Goal: Task Accomplishment & Management: Use online tool/utility

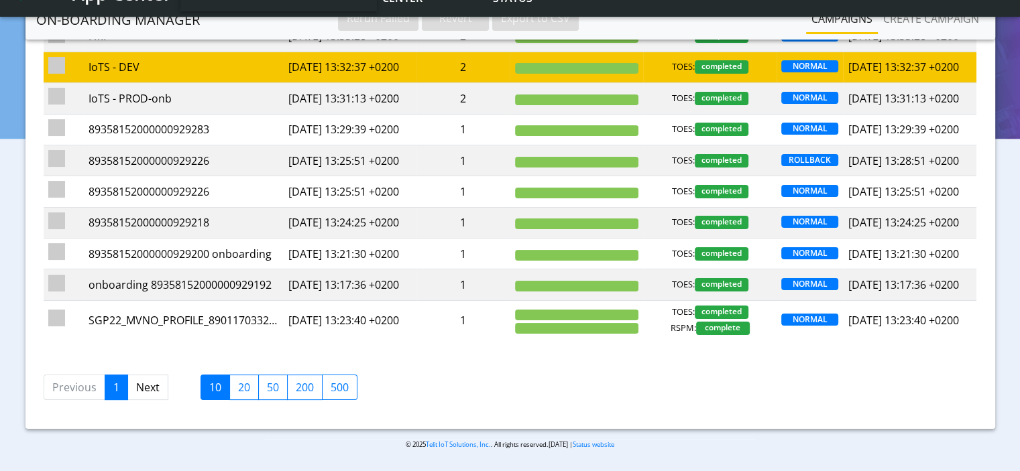
scroll to position [201, 0]
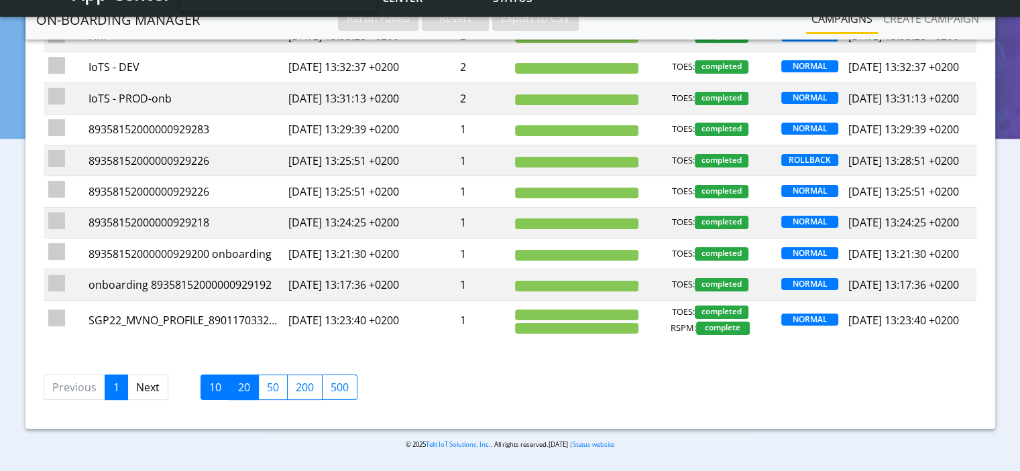
click at [235, 400] on label "20" at bounding box center [244, 387] width 30 height 25
click at [238, 388] on input "20" at bounding box center [242, 384] width 9 height 9
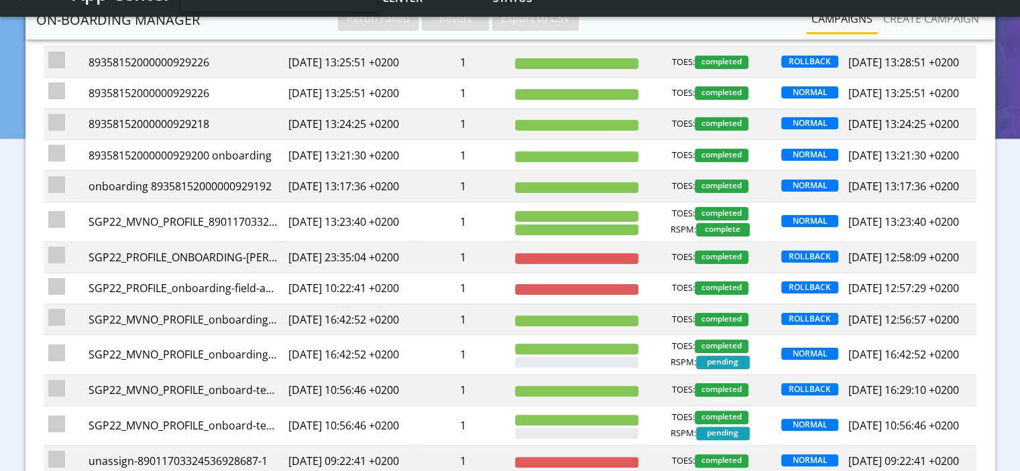
scroll to position [268, 0]
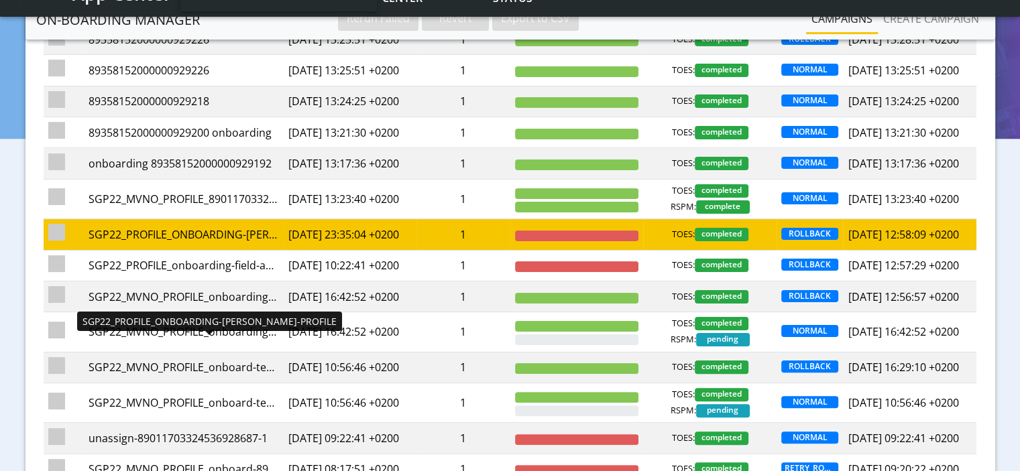
click at [191, 243] on div "SGP22_PROFILE_ONBOARDING-ROSA-PROFILE" at bounding box center [183, 235] width 190 height 16
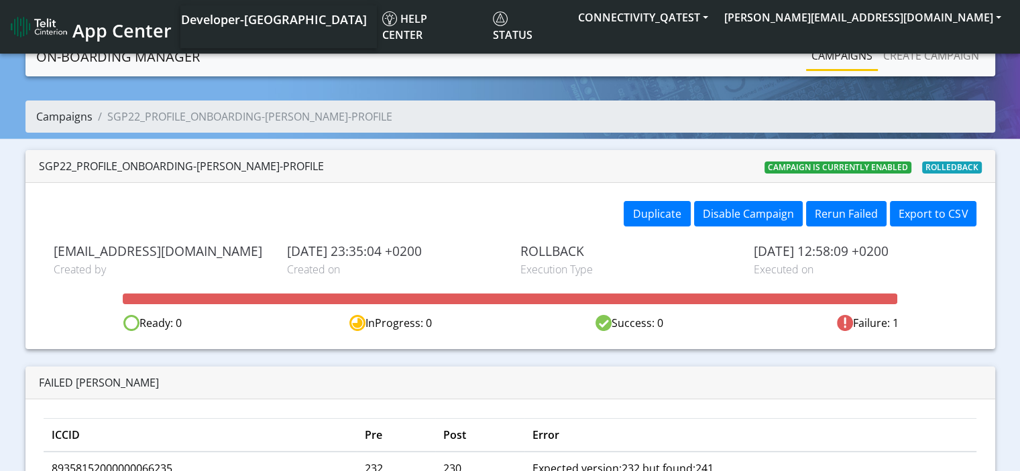
click at [72, 118] on link "Campaigns" at bounding box center [64, 116] width 56 height 15
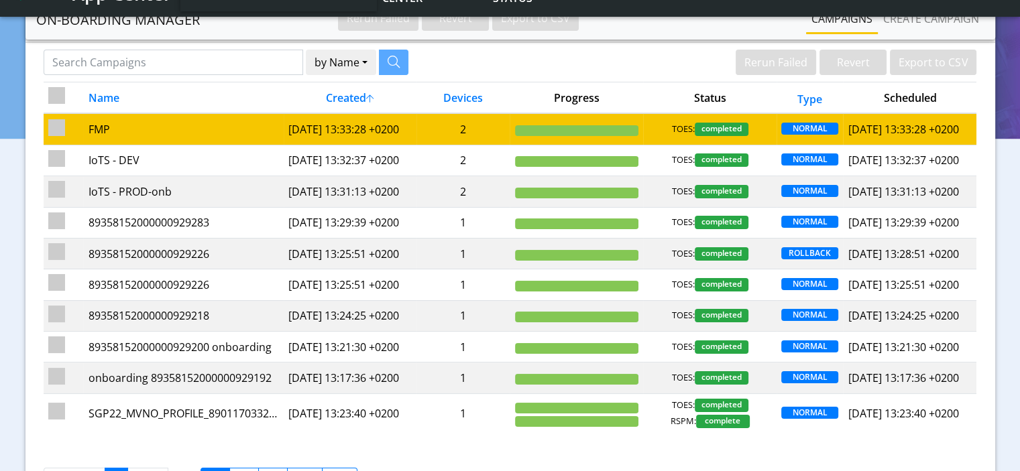
scroll to position [201, 0]
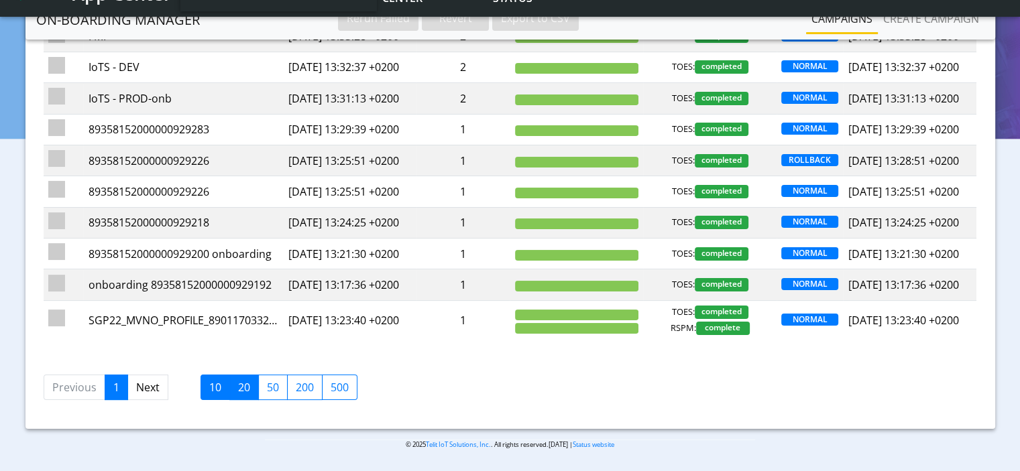
click at [253, 400] on label "20" at bounding box center [244, 387] width 30 height 25
click at [247, 388] on input "20" at bounding box center [242, 384] width 9 height 9
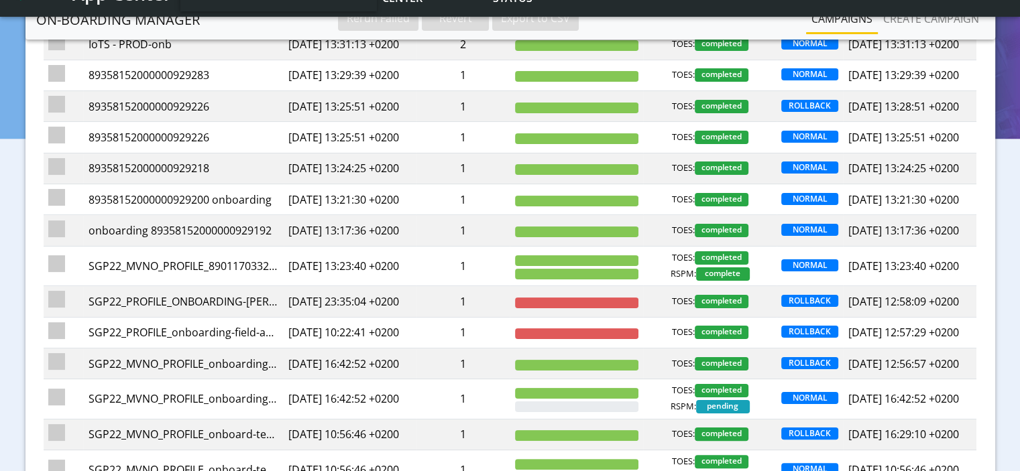
scroll to position [268, 0]
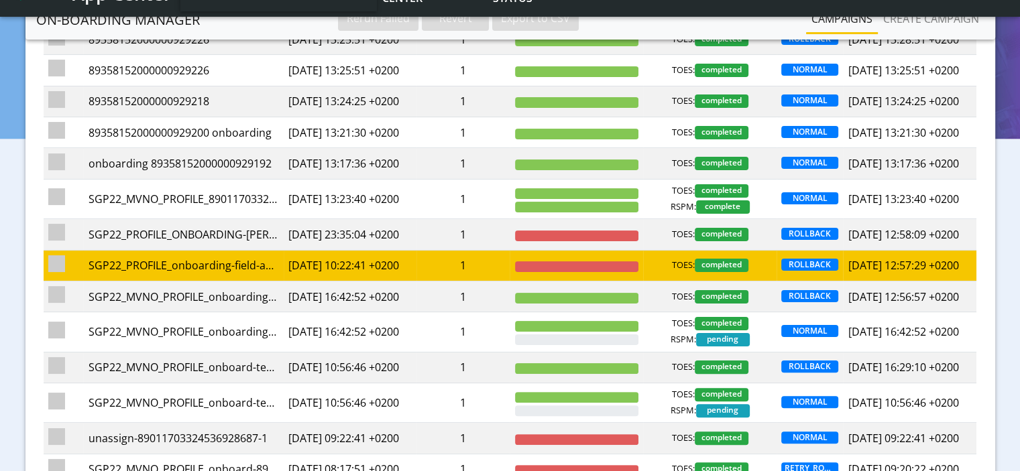
click at [58, 281] on td at bounding box center [64, 265] width 40 height 31
click at [62, 272] on input "checkbox" at bounding box center [56, 264] width 17 height 17
click at [61, 272] on input "checkbox" at bounding box center [56, 264] width 17 height 17
checkbox input "false"
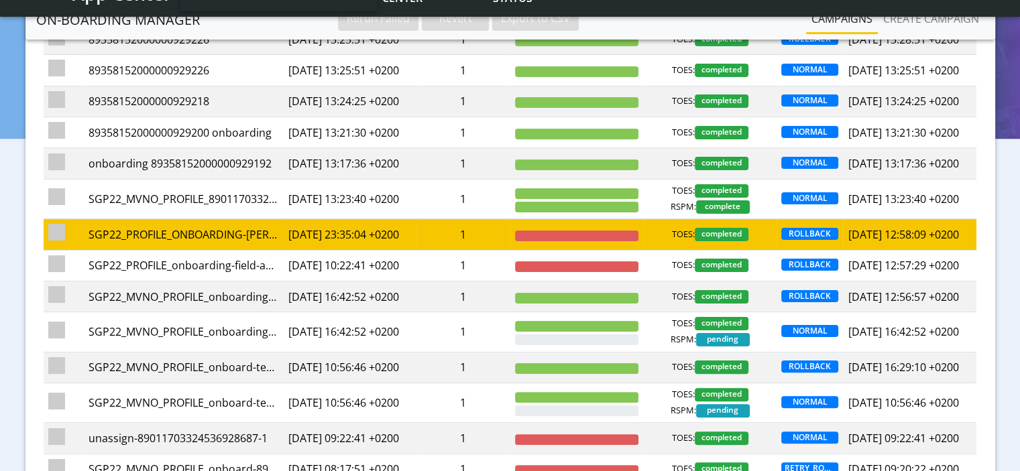
click at [63, 241] on input "checkbox" at bounding box center [56, 232] width 17 height 17
checkbox input "true"
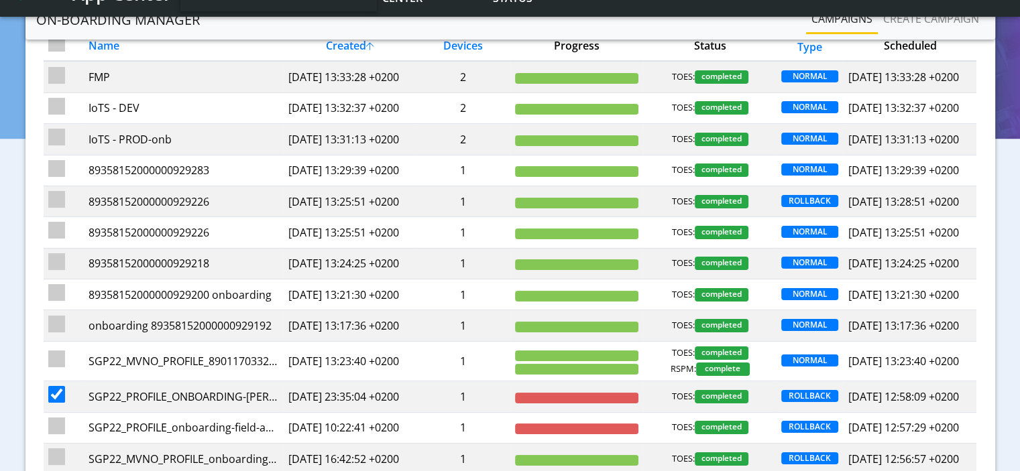
scroll to position [0, 0]
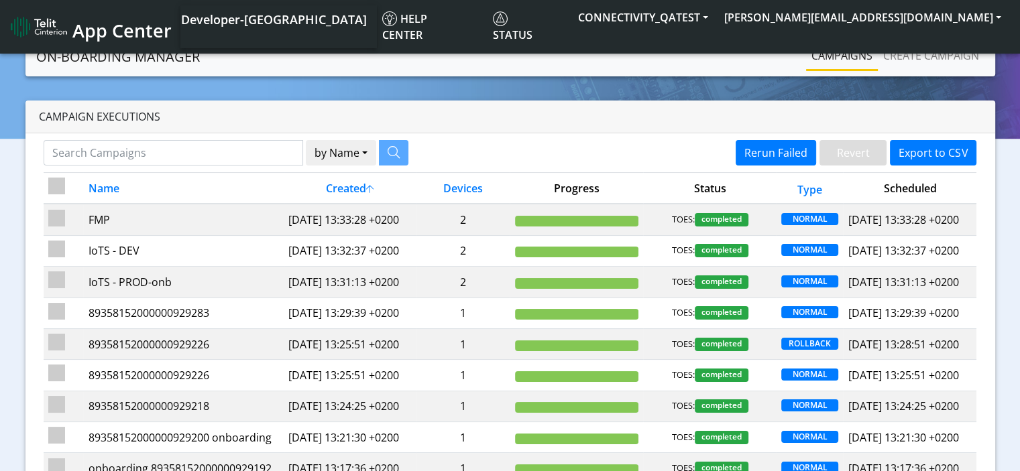
click at [92, 28] on span "App Center" at bounding box center [121, 30] width 99 height 25
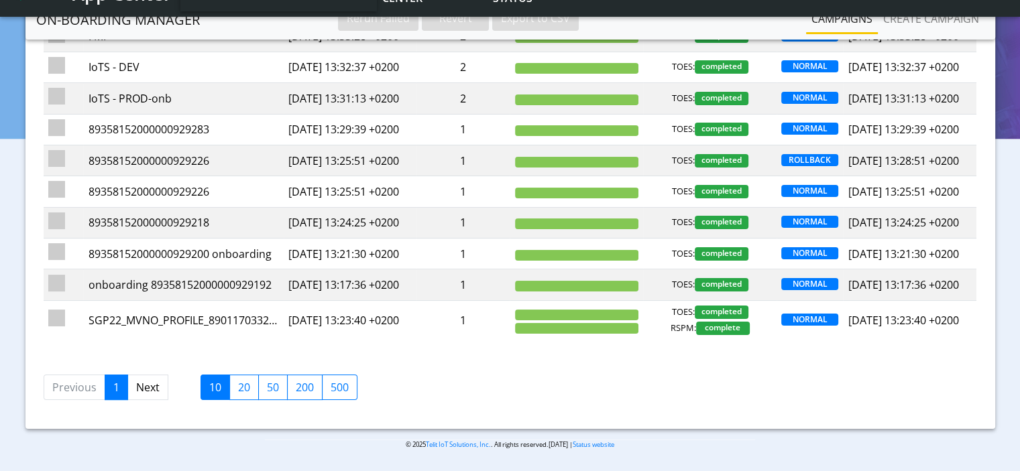
scroll to position [239, 0]
drag, startPoint x: 570, startPoint y: 460, endPoint x: 540, endPoint y: 455, distance: 30.5
click at [540, 450] on p "© 2025 Telit IoT Solutions, Inc. . All rights reserved.01.09.00 | Status website" at bounding box center [510, 445] width 490 height 10
click at [549, 450] on p "© 2025 Telit IoT Solutions, Inc. . All rights reserved.01.09.00 | Status website" at bounding box center [510, 445] width 490 height 10
drag, startPoint x: 574, startPoint y: 457, endPoint x: 547, endPoint y: 451, distance: 28.0
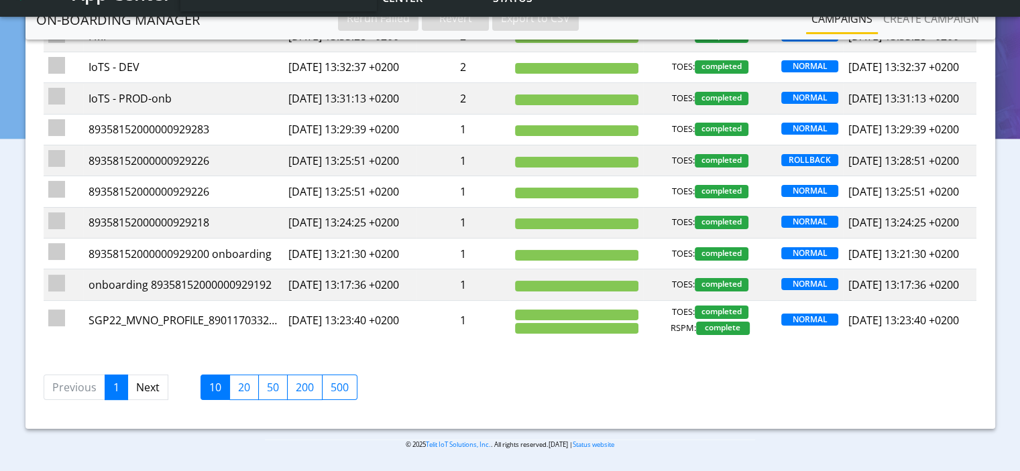
click at [547, 450] on p "© 2025 Telit IoT Solutions, Inc. . All rights reserved.01.09.00 | Status website" at bounding box center [510, 445] width 490 height 10
copy p "01.09.00"
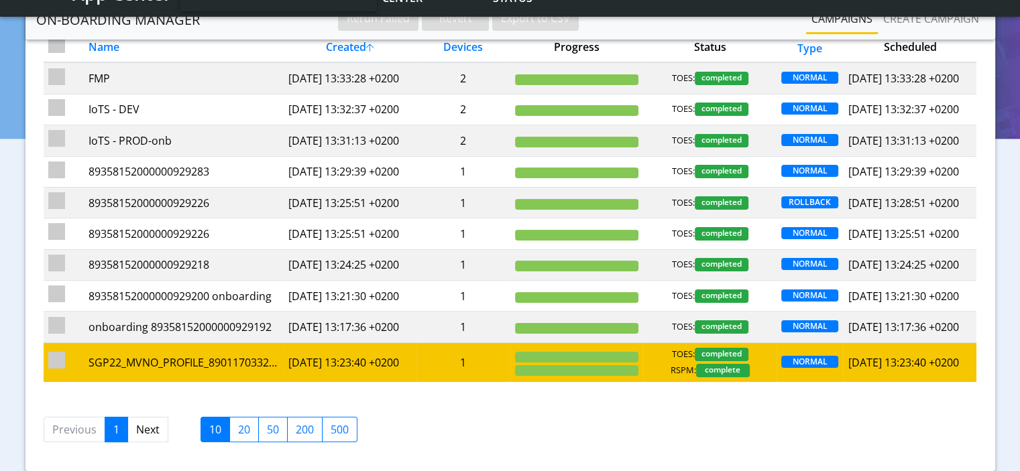
scroll to position [0, 0]
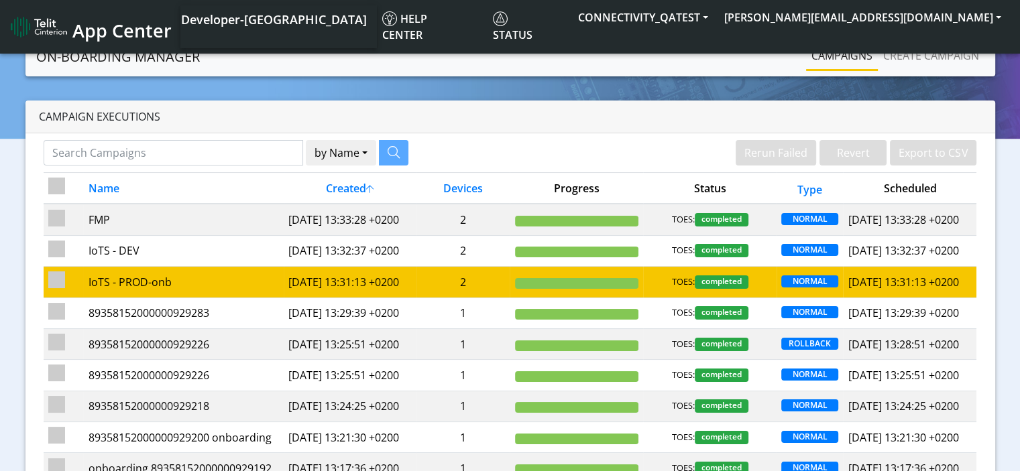
click at [58, 288] on input "checkbox" at bounding box center [56, 280] width 17 height 17
checkbox input "true"
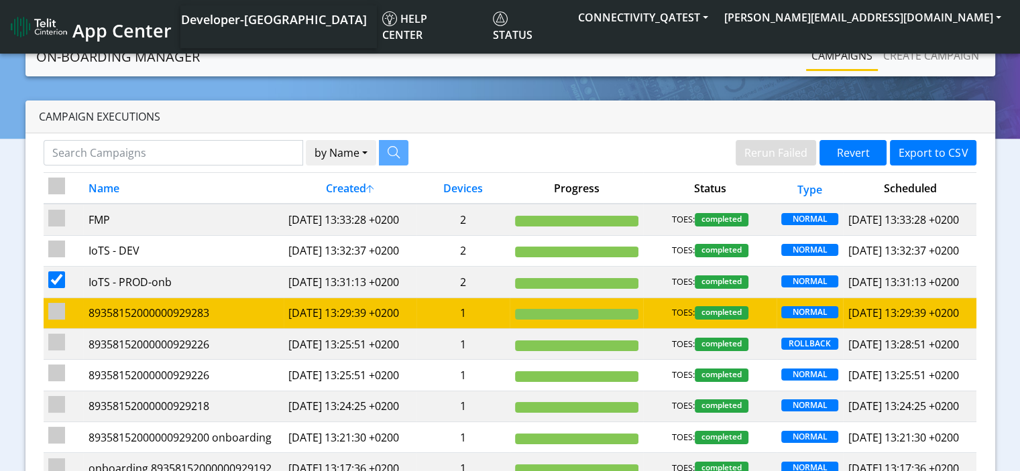
click at [56, 320] on input "checkbox" at bounding box center [56, 311] width 17 height 17
checkbox input "true"
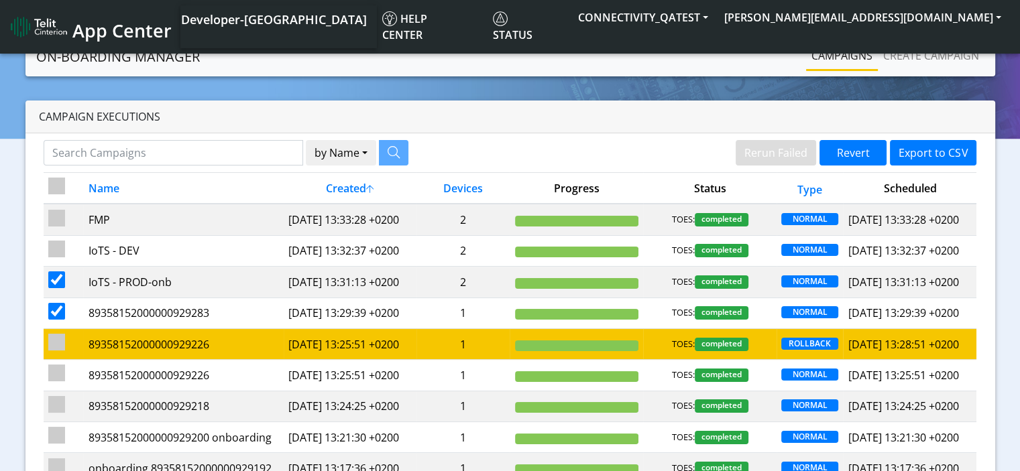
click at [56, 351] on input "checkbox" at bounding box center [56, 342] width 17 height 17
checkbox input "true"
checkbox input "false"
click at [55, 351] on input "checkbox" at bounding box center [56, 342] width 17 height 17
checkbox input "false"
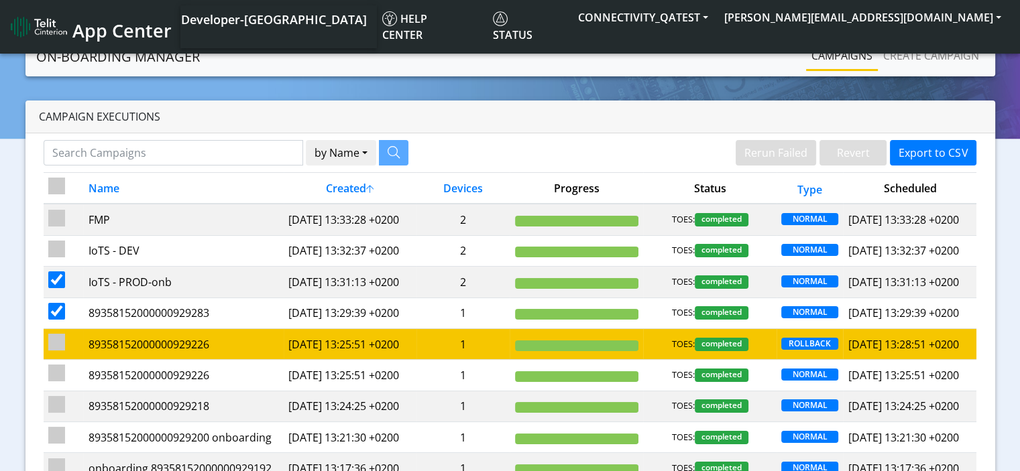
checkbox input "false"
click at [58, 351] on input "checkbox" at bounding box center [56, 342] width 17 height 17
checkbox input "true"
checkbox input "false"
click at [58, 351] on input "checkbox" at bounding box center [56, 342] width 17 height 17
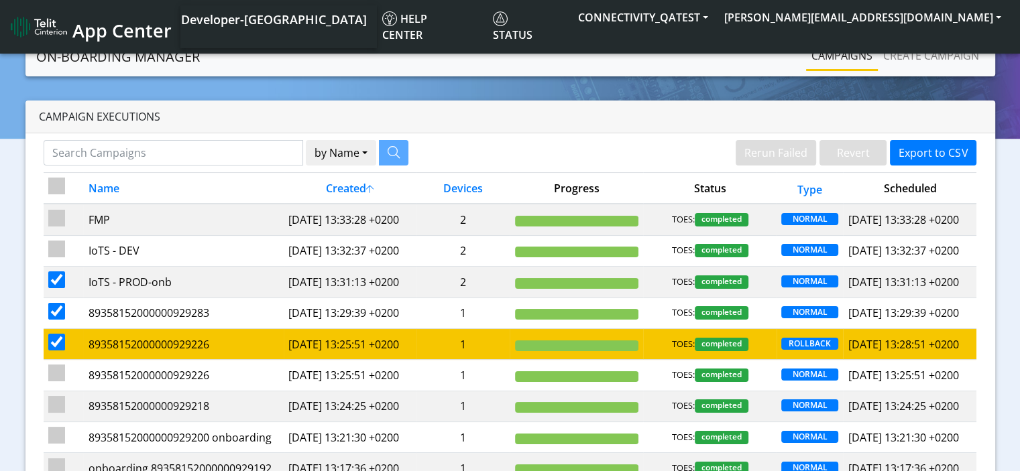
checkbox input "false"
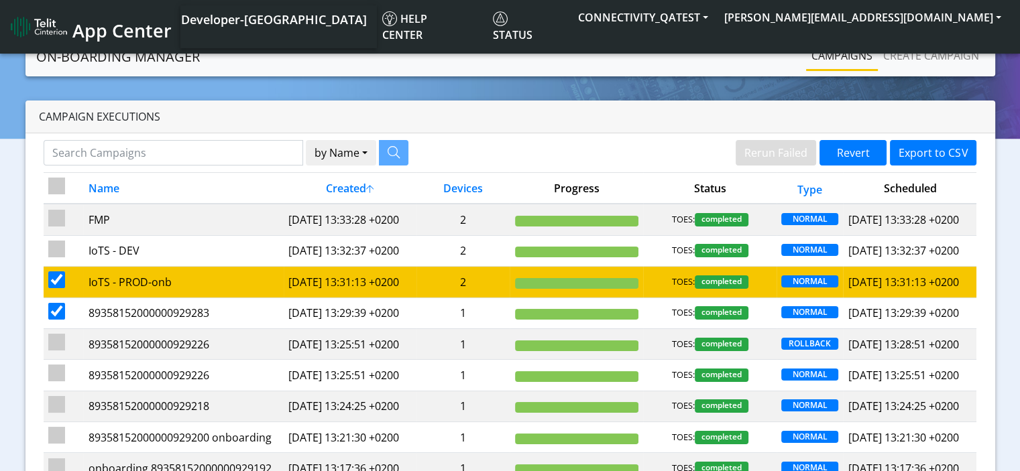
click at [203, 298] on td "IoTS - PROD-onb" at bounding box center [183, 282] width 200 height 31
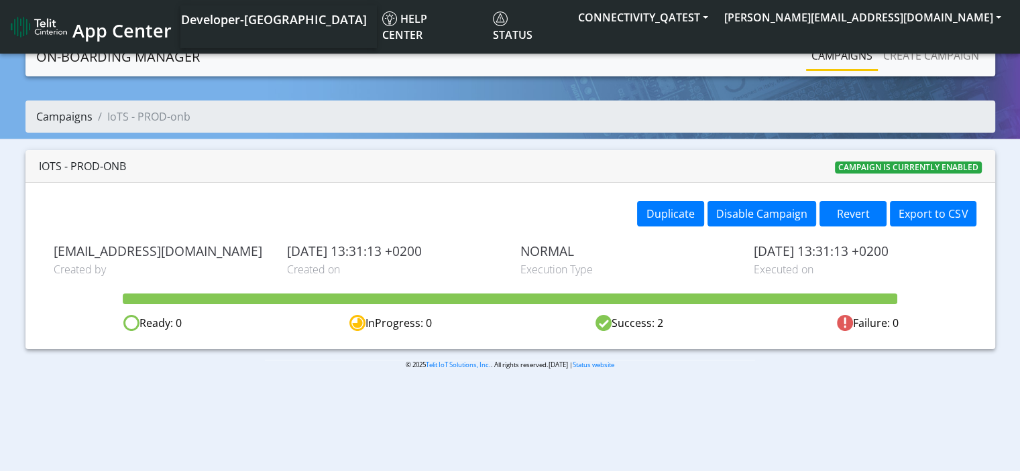
click at [61, 121] on link "Campaigns" at bounding box center [64, 116] width 56 height 15
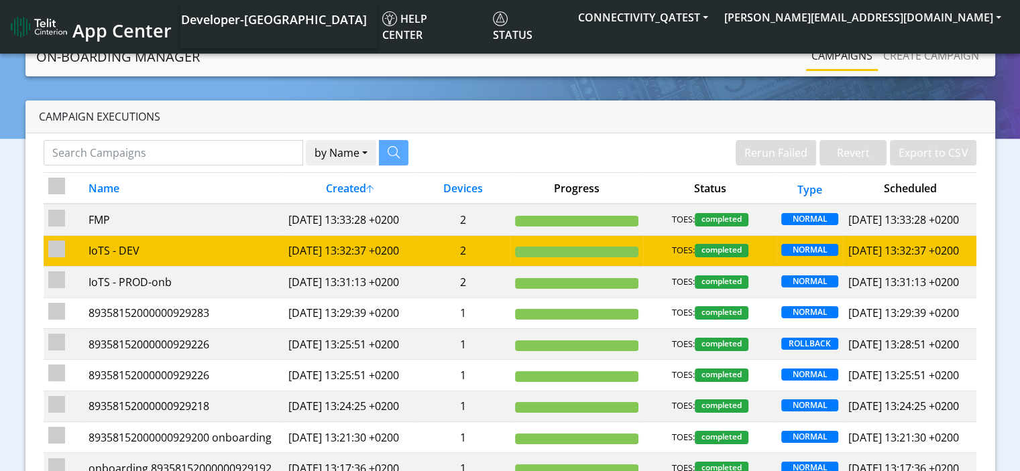
click at [57, 258] on input "checkbox" at bounding box center [56, 249] width 17 height 17
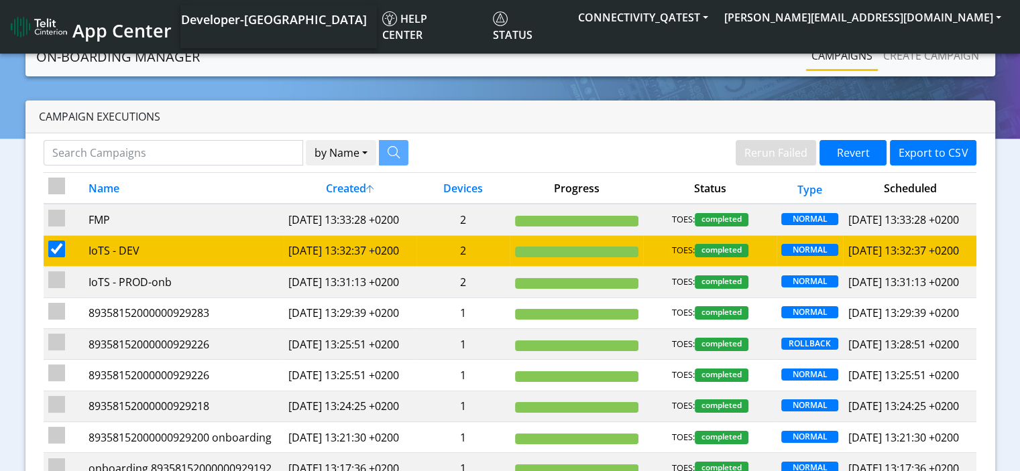
click at [57, 258] on input "checkbox" at bounding box center [56, 249] width 17 height 17
checkbox input "false"
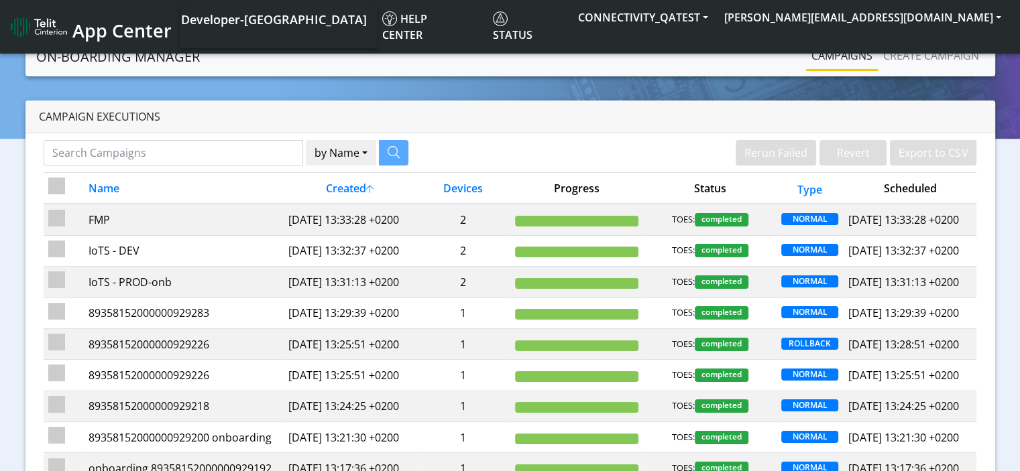
click at [56, 182] on input "checkbox" at bounding box center [56, 186] width 17 height 17
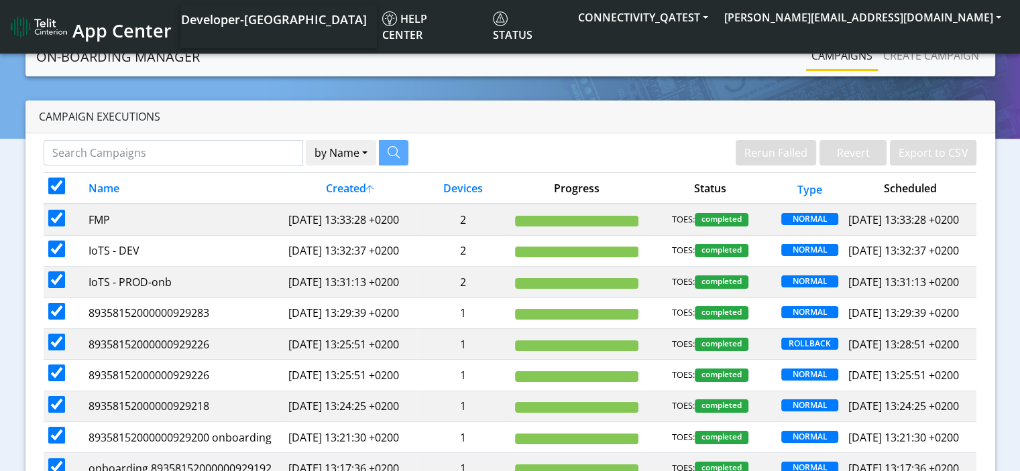
checkbox input "true"
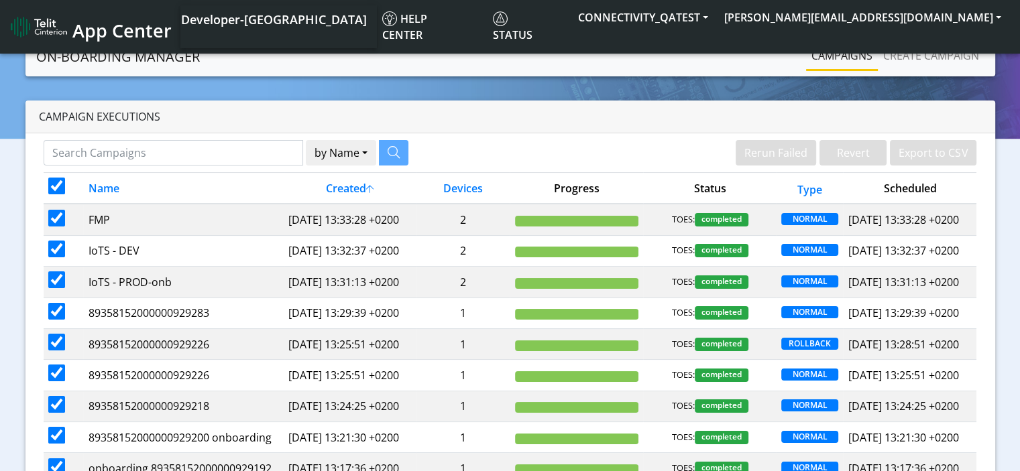
checkbox input "true"
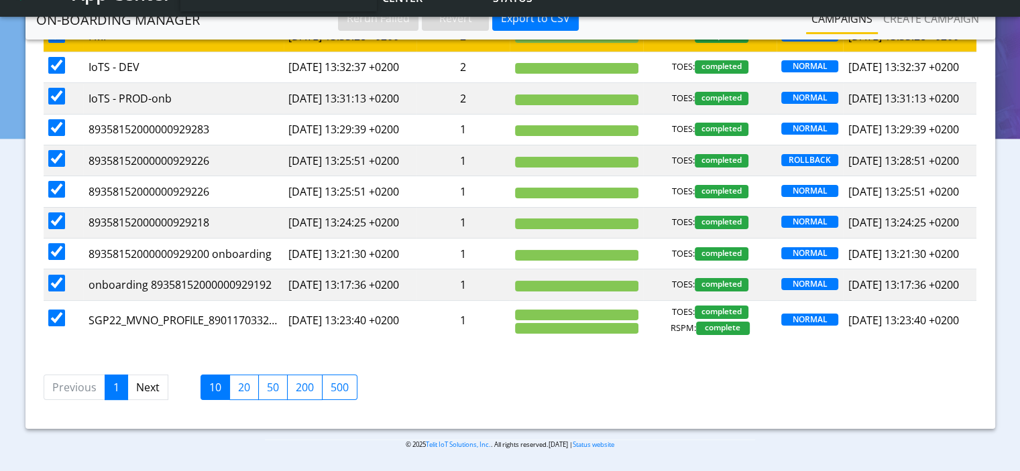
scroll to position [249, 0]
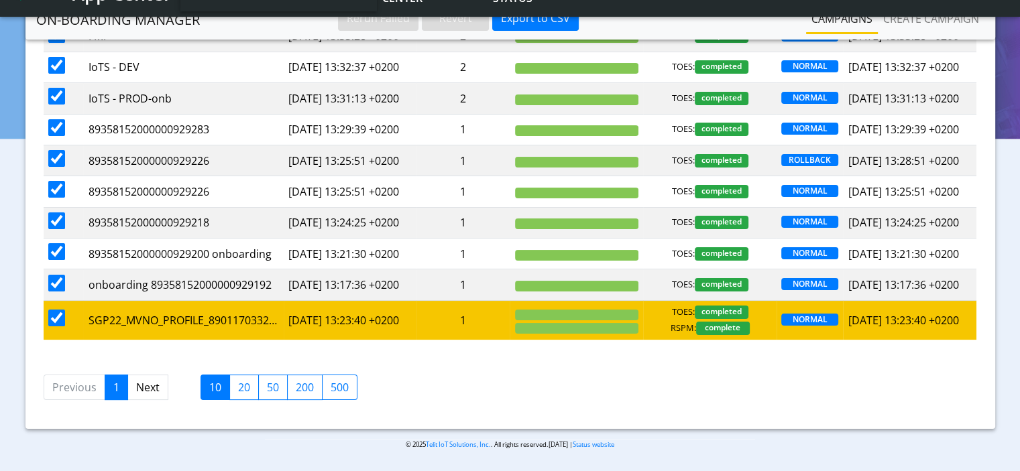
click at [63, 323] on input "checkbox" at bounding box center [56, 318] width 17 height 17
checkbox input "false"
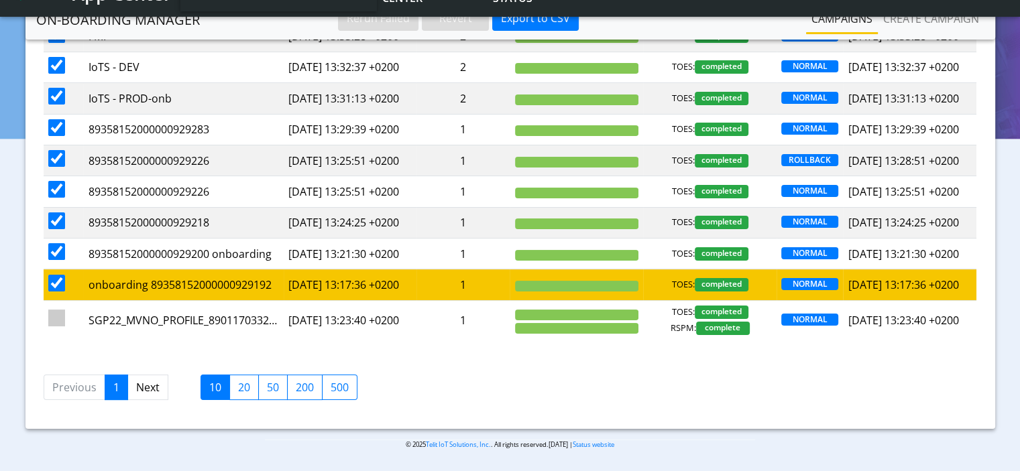
click at [53, 283] on input "checkbox" at bounding box center [56, 283] width 17 height 17
checkbox input "false"
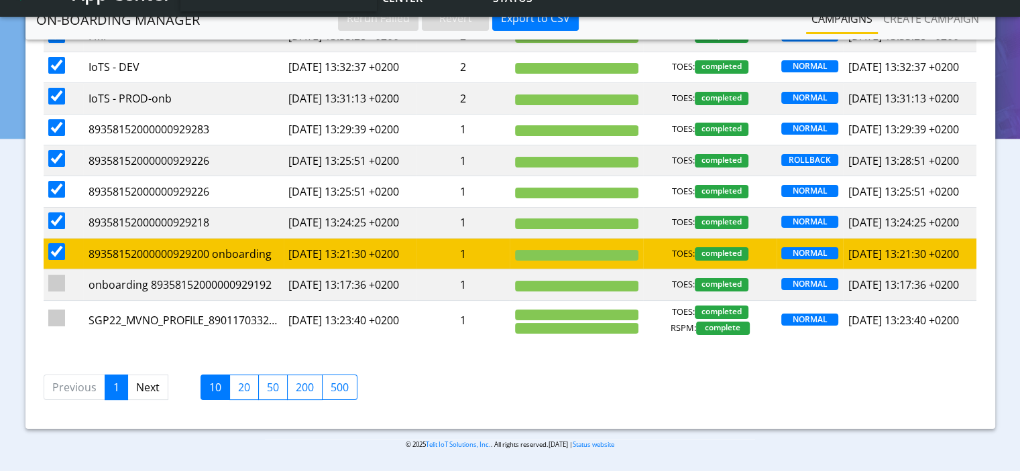
click at [59, 243] on input "checkbox" at bounding box center [56, 251] width 17 height 17
checkbox input "false"
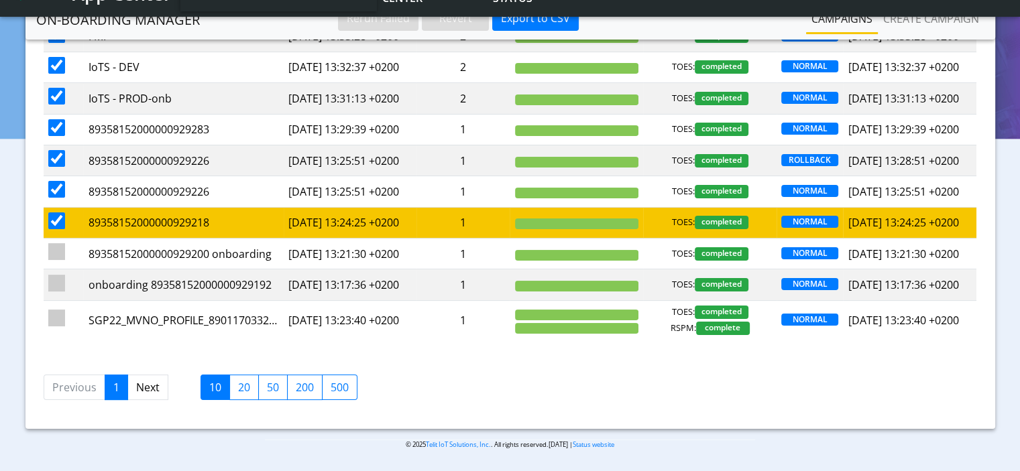
click at [62, 213] on input "checkbox" at bounding box center [56, 221] width 17 height 17
checkbox input "false"
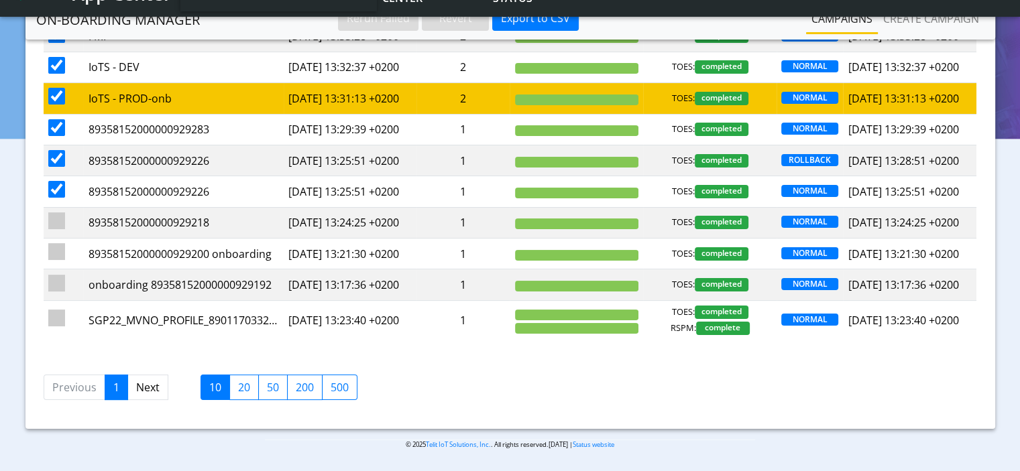
scroll to position [48, 0]
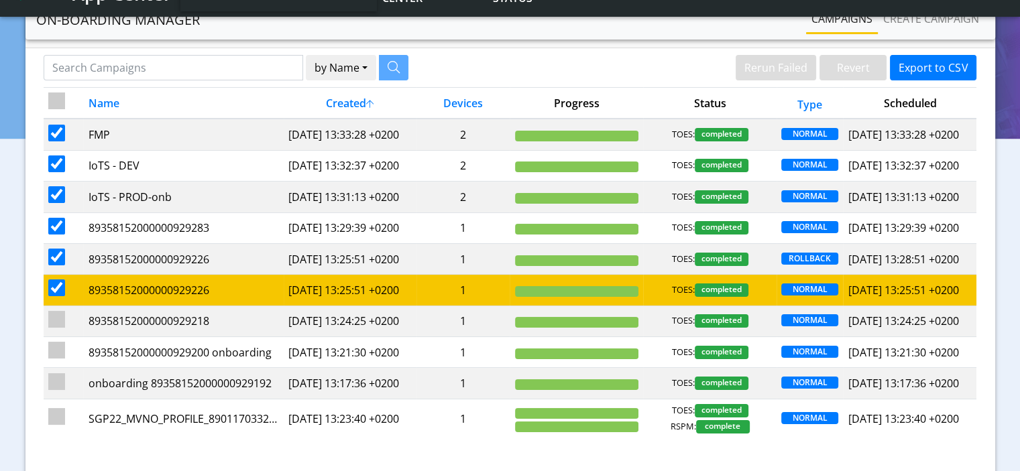
click at [56, 296] on input "checkbox" at bounding box center [56, 288] width 17 height 17
checkbox input "false"
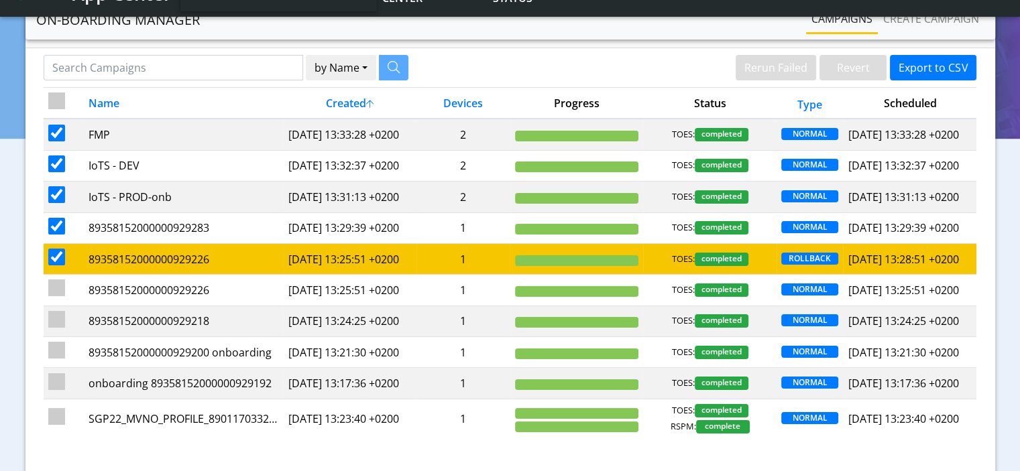
click at [59, 266] on input "checkbox" at bounding box center [56, 257] width 17 height 17
checkbox input "false"
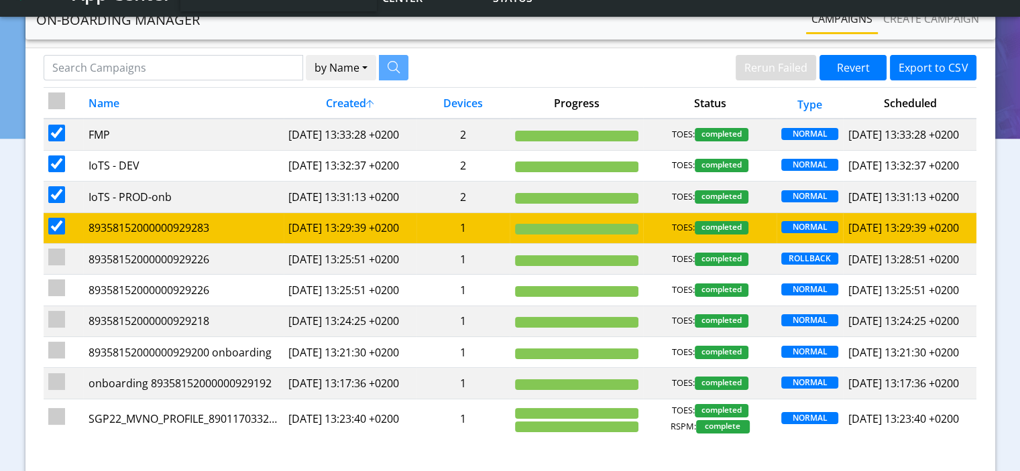
click at [58, 235] on input "checkbox" at bounding box center [56, 226] width 17 height 17
checkbox input "false"
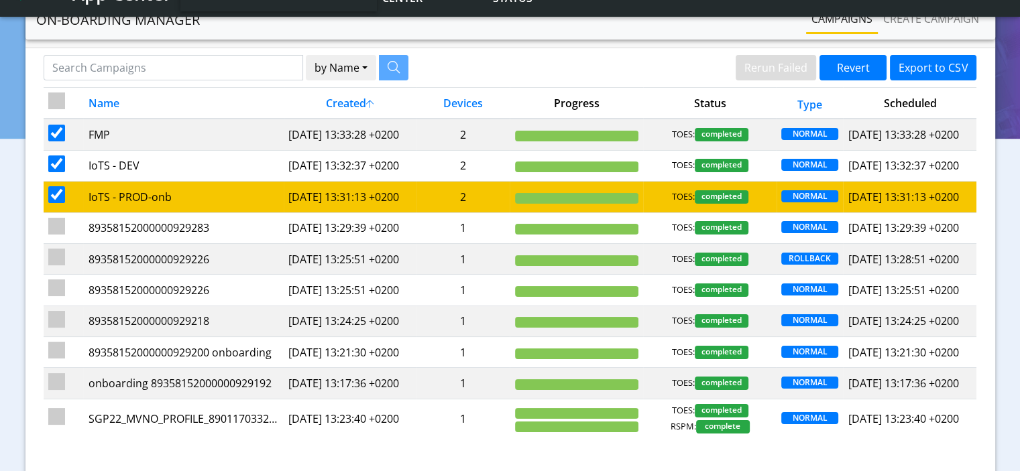
click at [59, 203] on input "checkbox" at bounding box center [56, 194] width 17 height 17
checkbox input "false"
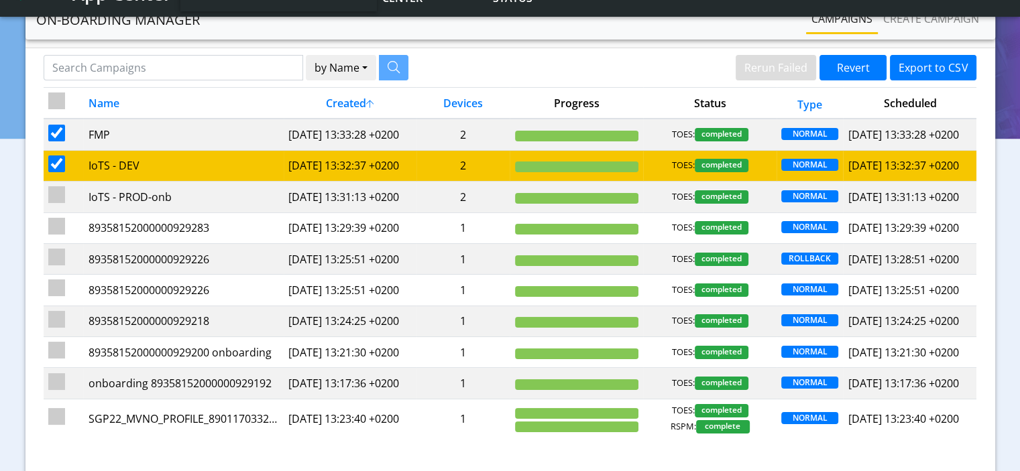
click at [56, 172] on input "checkbox" at bounding box center [56, 164] width 17 height 17
checkbox input "false"
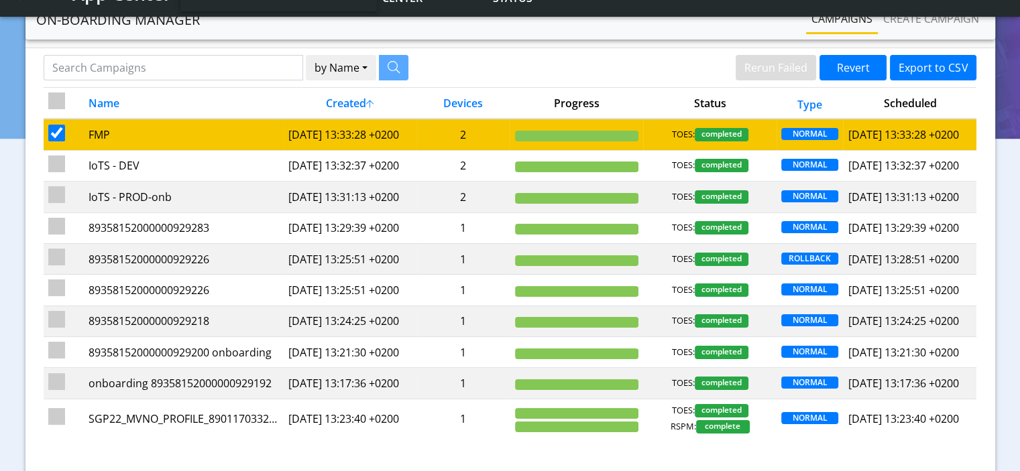
click at [56, 138] on input "checkbox" at bounding box center [56, 133] width 17 height 17
checkbox input "false"
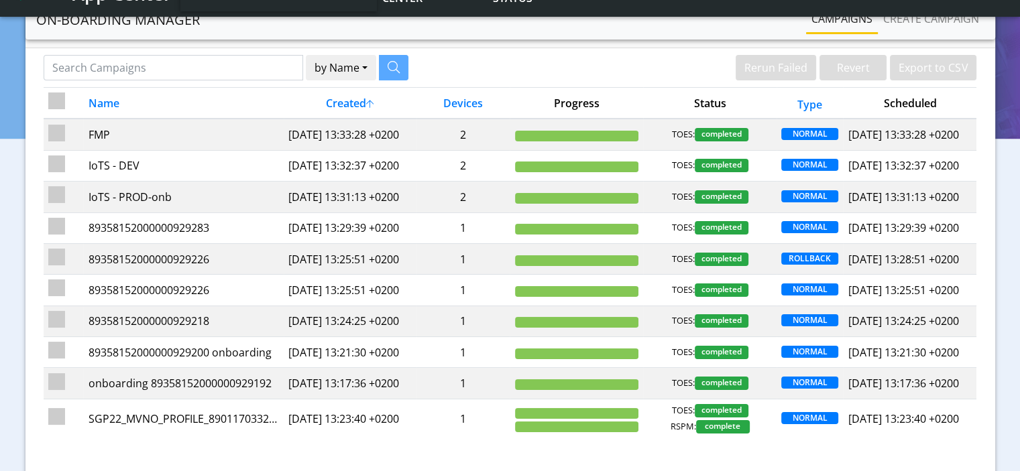
click at [59, 99] on input "checkbox" at bounding box center [56, 101] width 17 height 17
checkbox input "true"
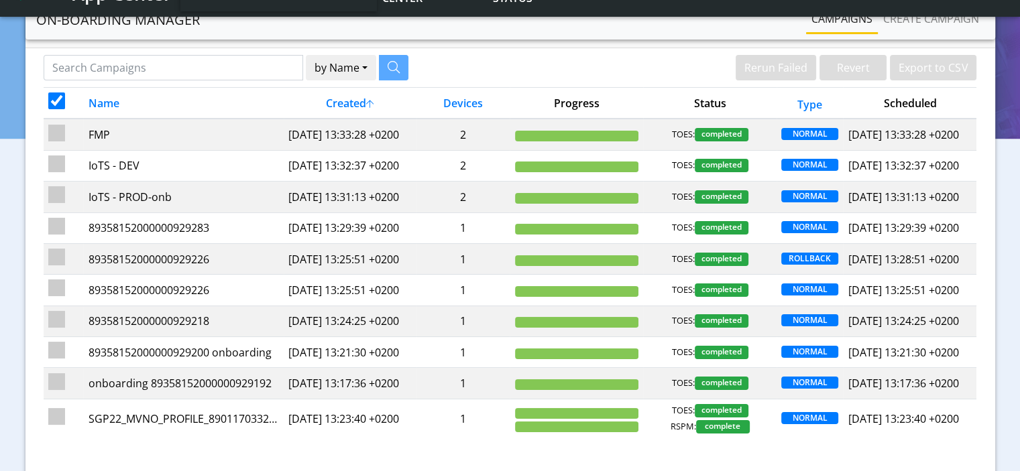
checkbox input "true"
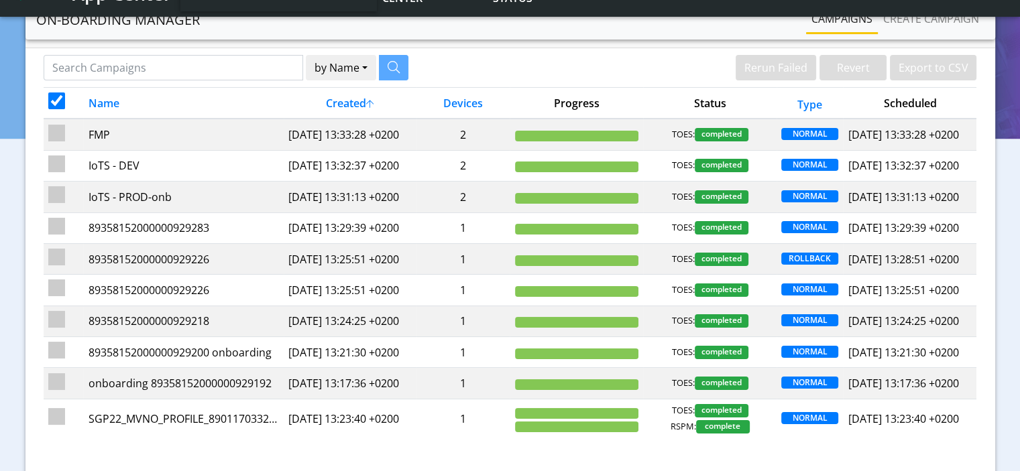
checkbox input "true"
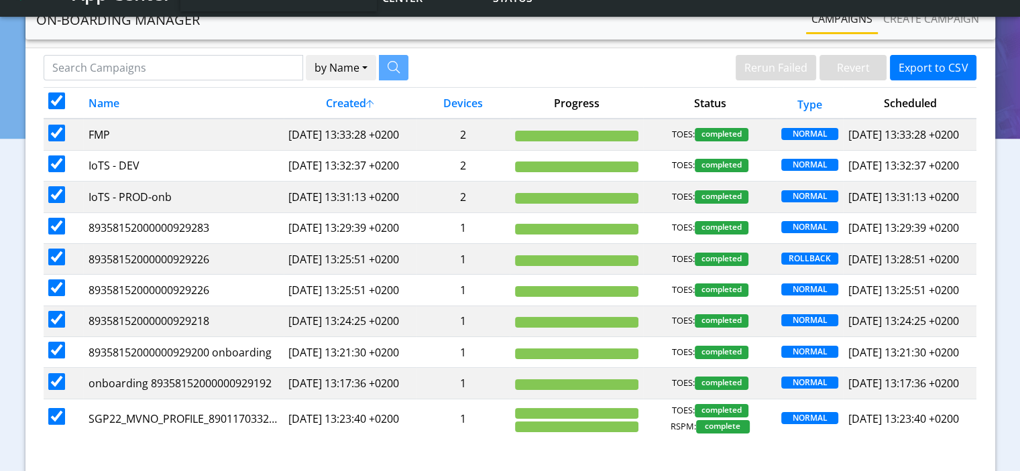
click at [56, 101] on input "checkbox" at bounding box center [56, 101] width 17 height 17
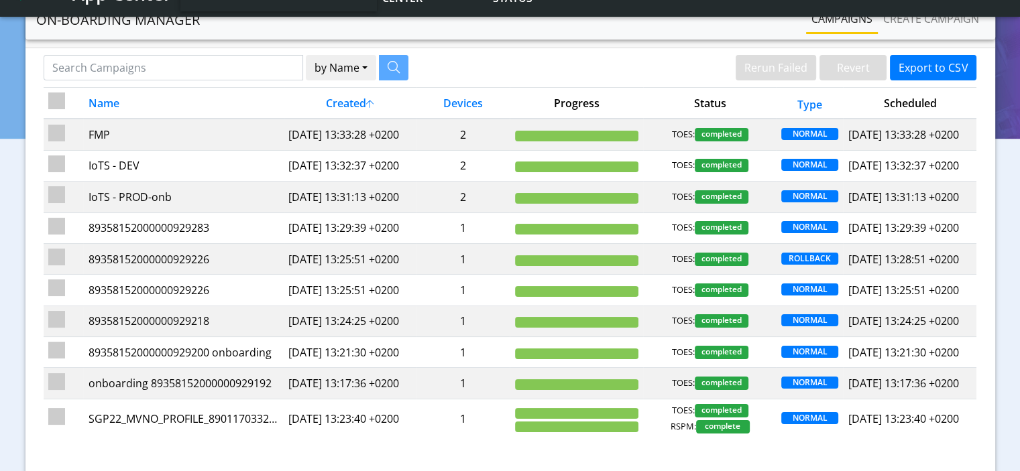
checkbox input "false"
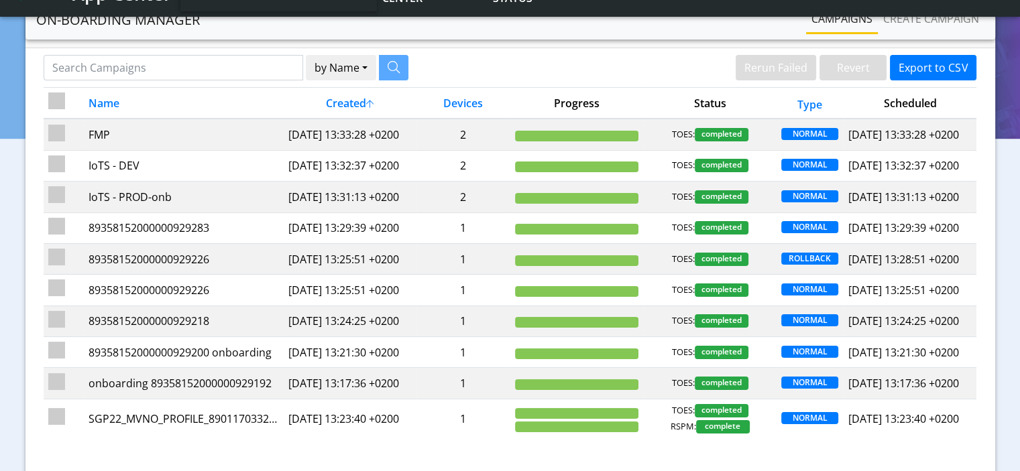
checkbox input "false"
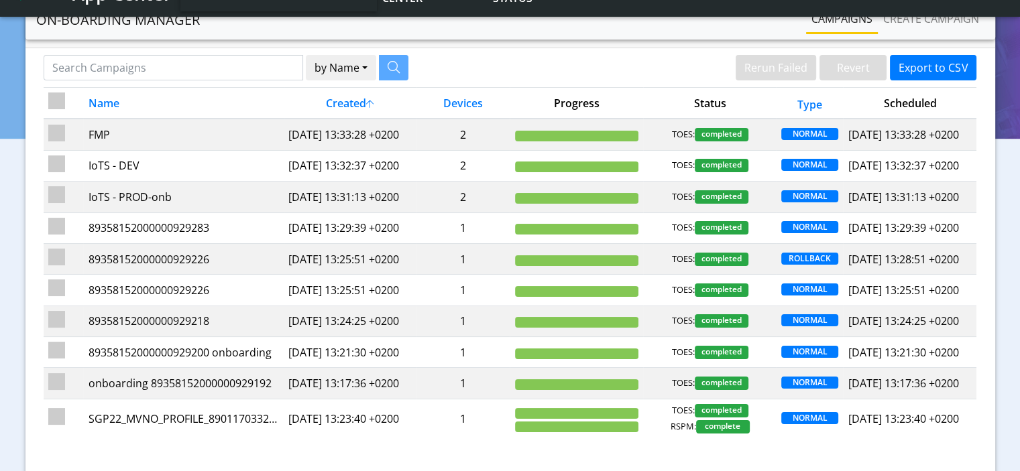
checkbox input "false"
click at [56, 101] on input "checkbox" at bounding box center [56, 101] width 17 height 17
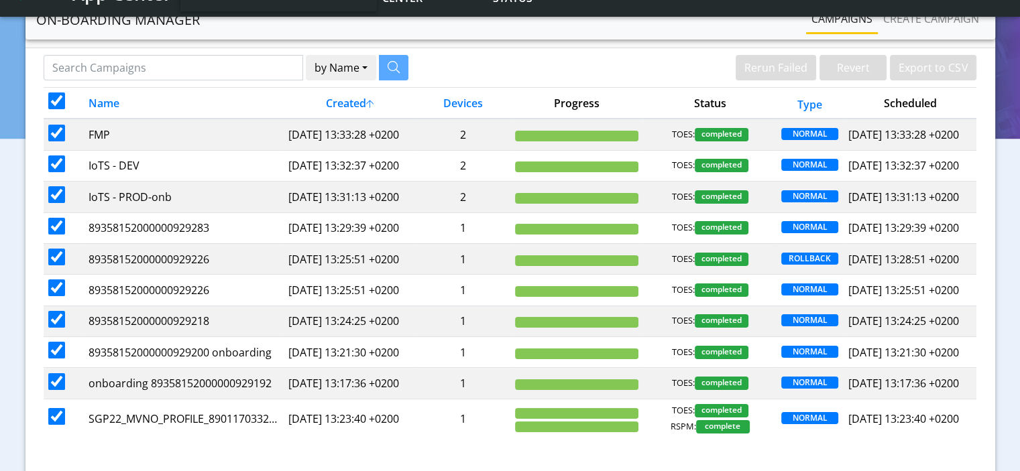
checkbox input "true"
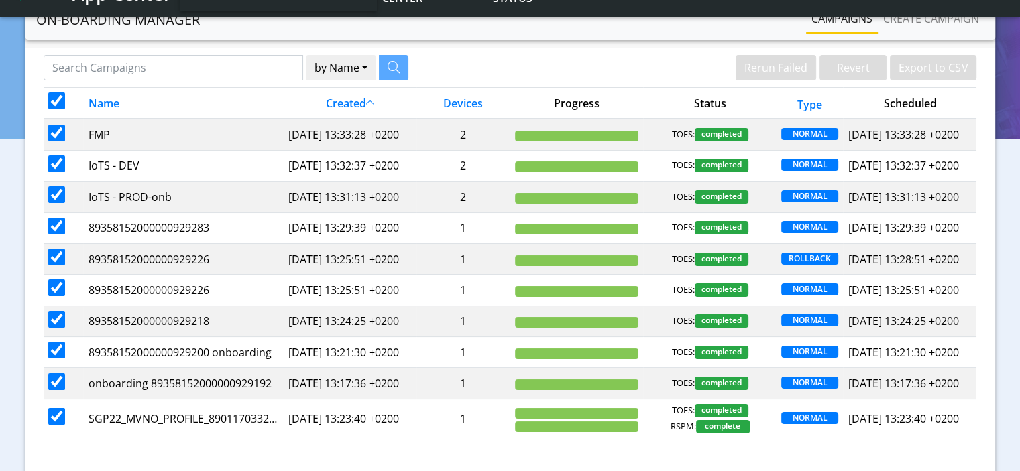
checkbox input "true"
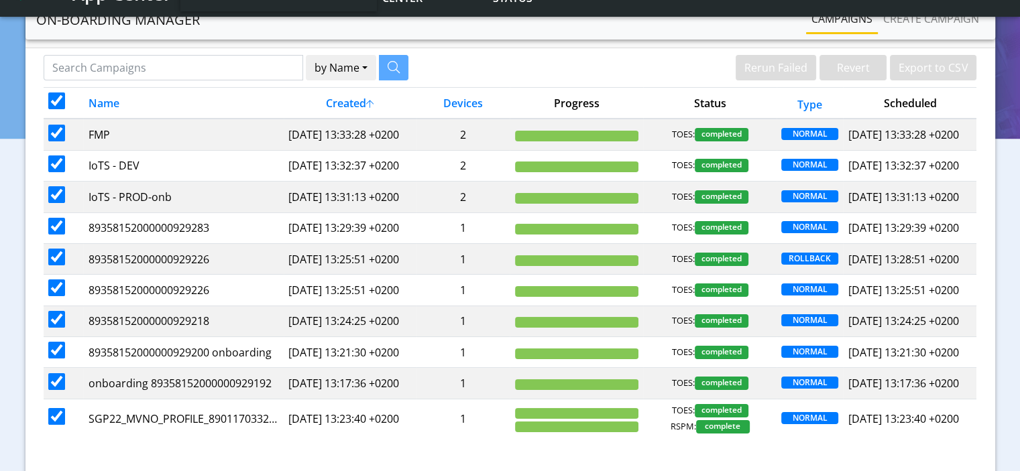
checkbox input "true"
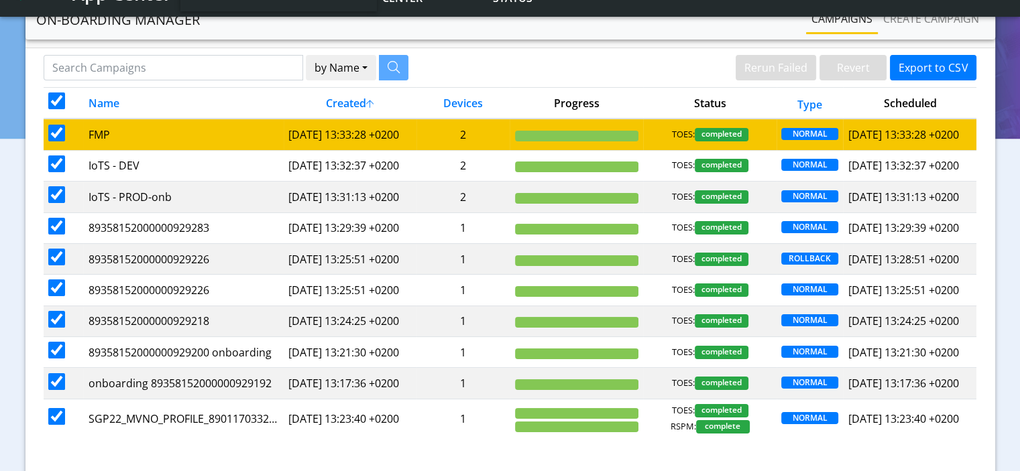
click at [54, 142] on input "checkbox" at bounding box center [56, 133] width 17 height 17
checkbox input "false"
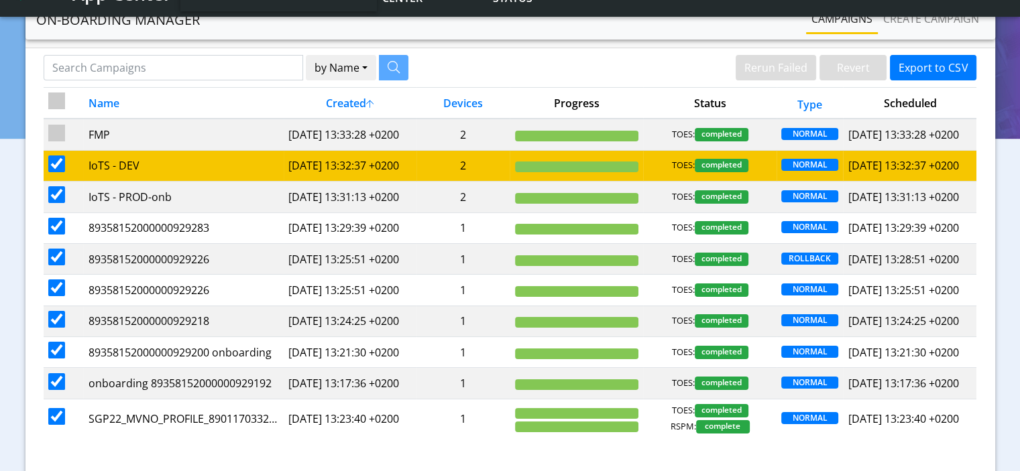
click at [56, 172] on input "checkbox" at bounding box center [56, 164] width 17 height 17
checkbox input "false"
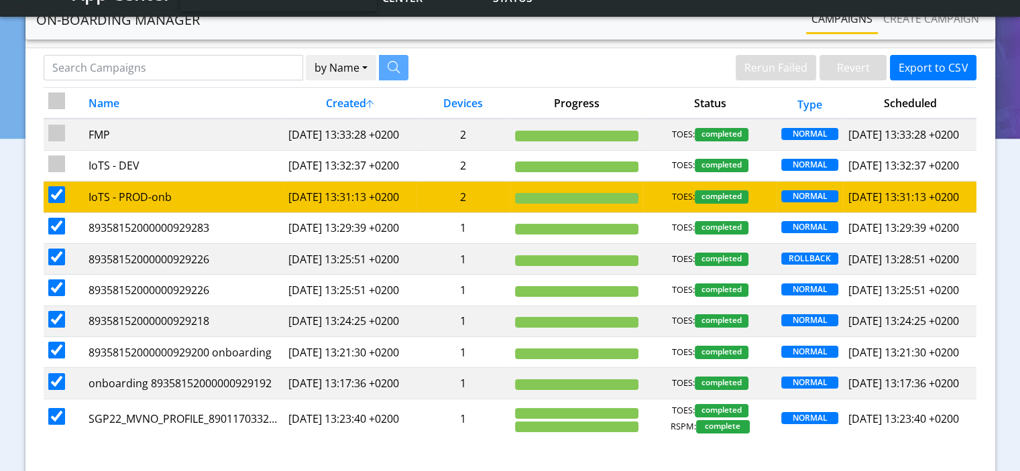
click at [55, 203] on input "checkbox" at bounding box center [56, 194] width 17 height 17
checkbox input "false"
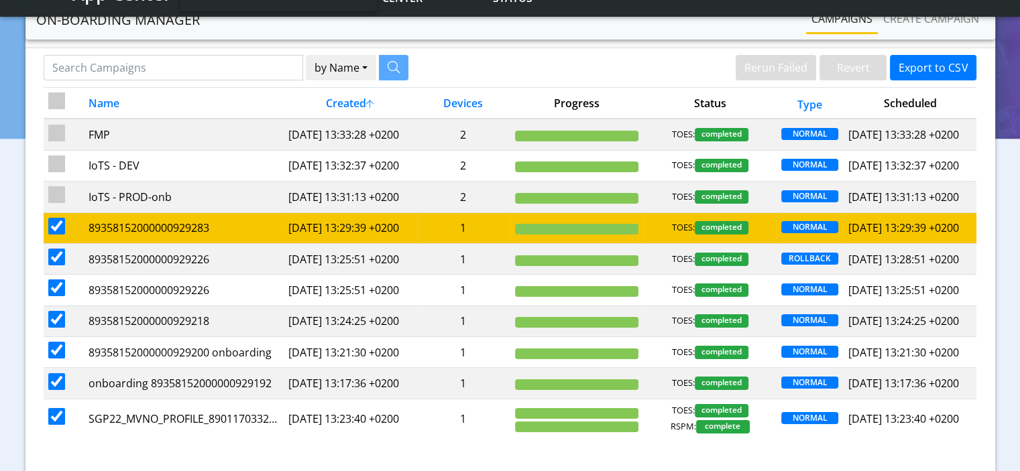
click at [51, 235] on input "checkbox" at bounding box center [56, 226] width 17 height 17
checkbox input "false"
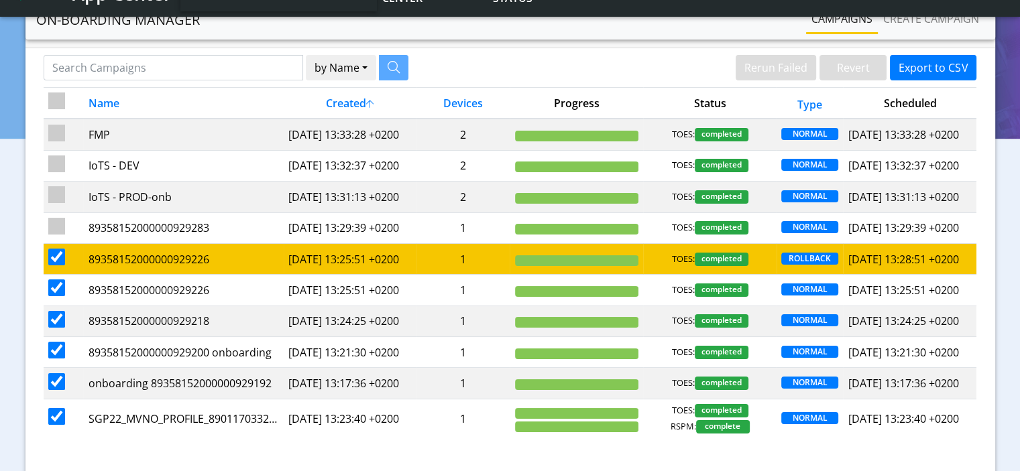
drag, startPoint x: 56, startPoint y: 306, endPoint x: 56, endPoint y: 317, distance: 10.7
click at [56, 266] on input "checkbox" at bounding box center [56, 257] width 17 height 17
checkbox input "false"
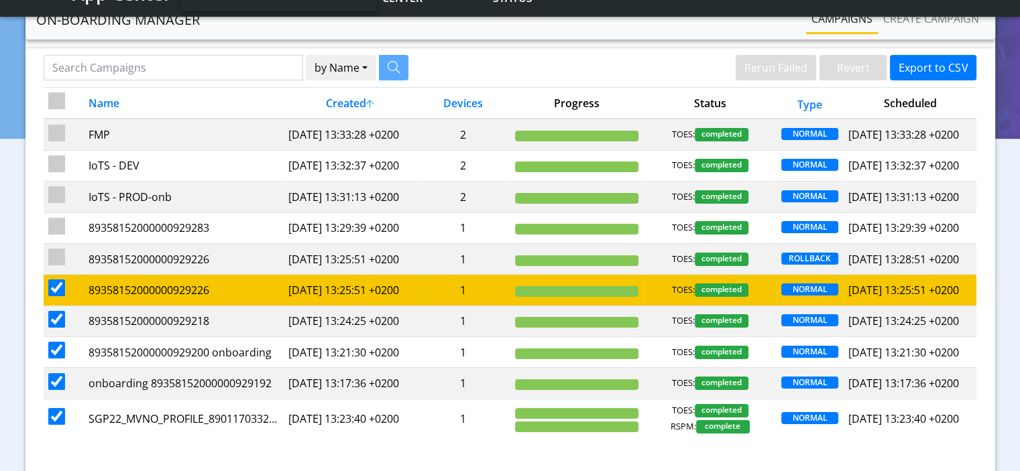
click at [54, 296] on input "checkbox" at bounding box center [56, 288] width 17 height 17
checkbox input "false"
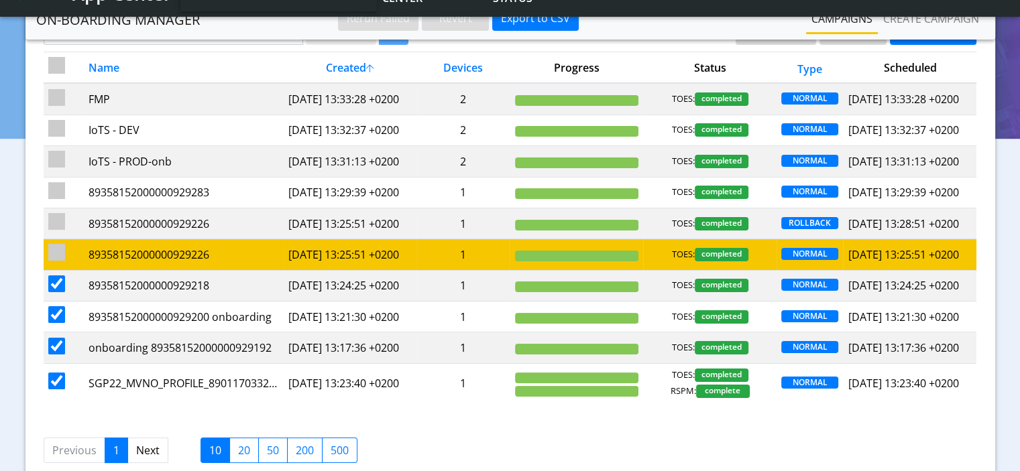
scroll to position [115, 0]
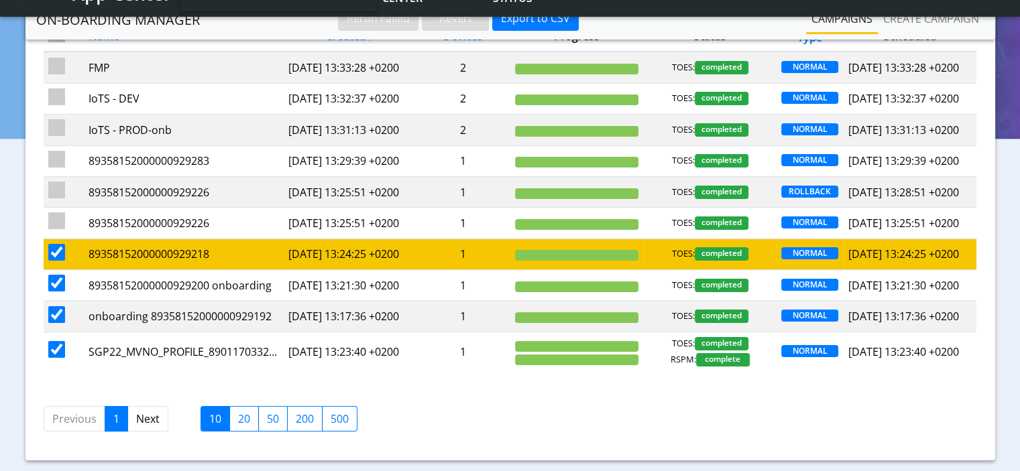
click at [56, 261] on input "checkbox" at bounding box center [56, 252] width 17 height 17
checkbox input "false"
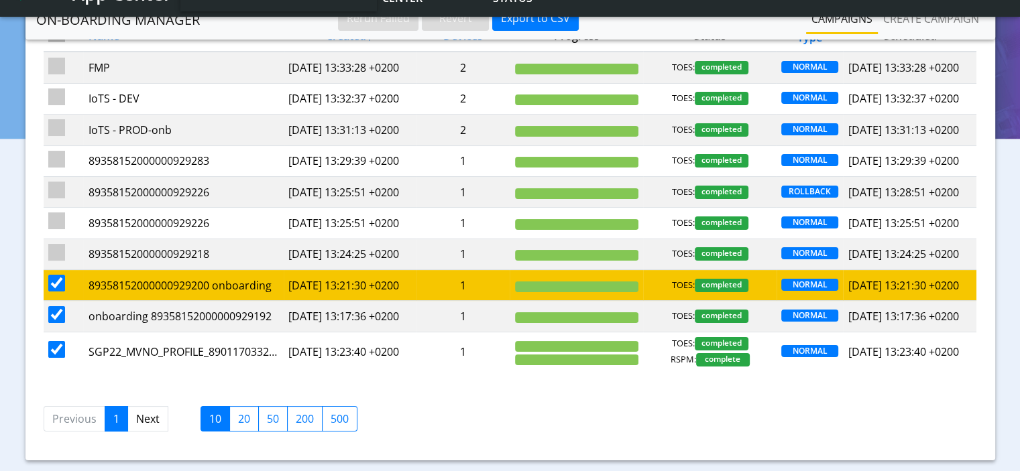
click at [54, 292] on input "checkbox" at bounding box center [56, 283] width 17 height 17
checkbox input "false"
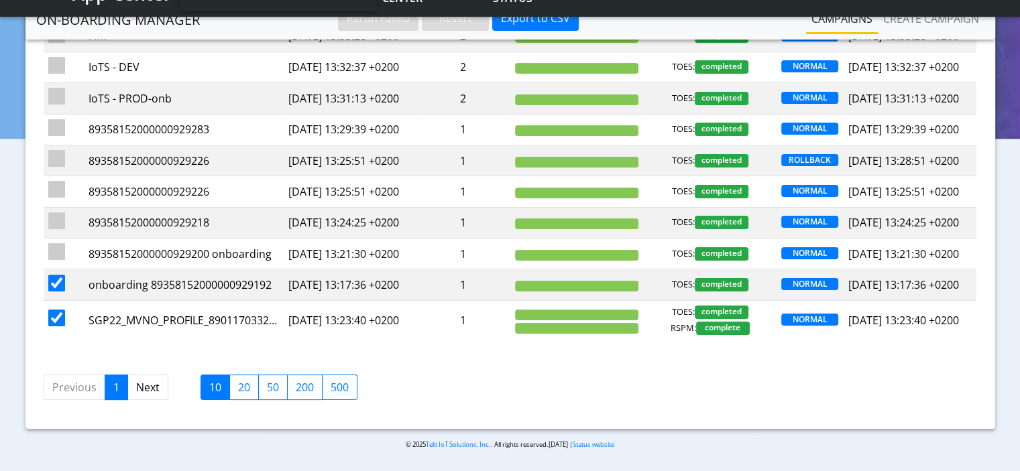
scroll to position [249, 0]
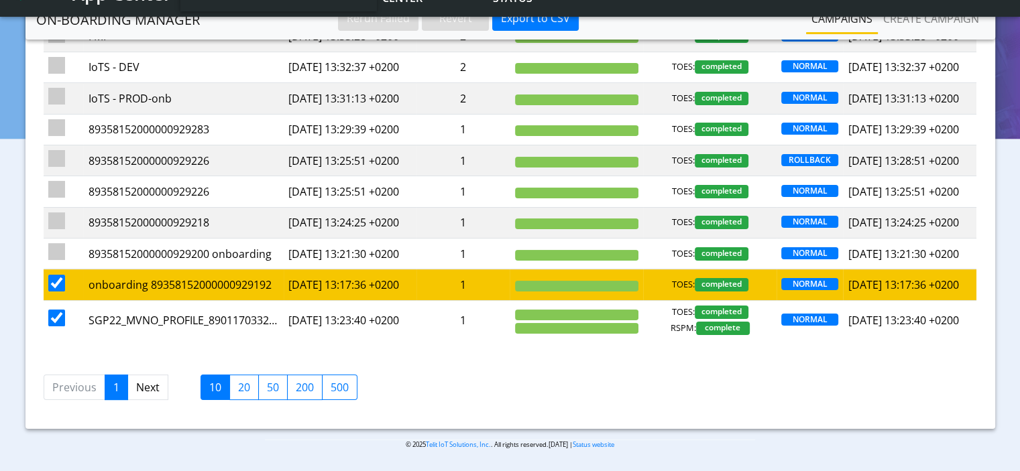
click at [56, 275] on input "checkbox" at bounding box center [56, 283] width 17 height 17
checkbox input "false"
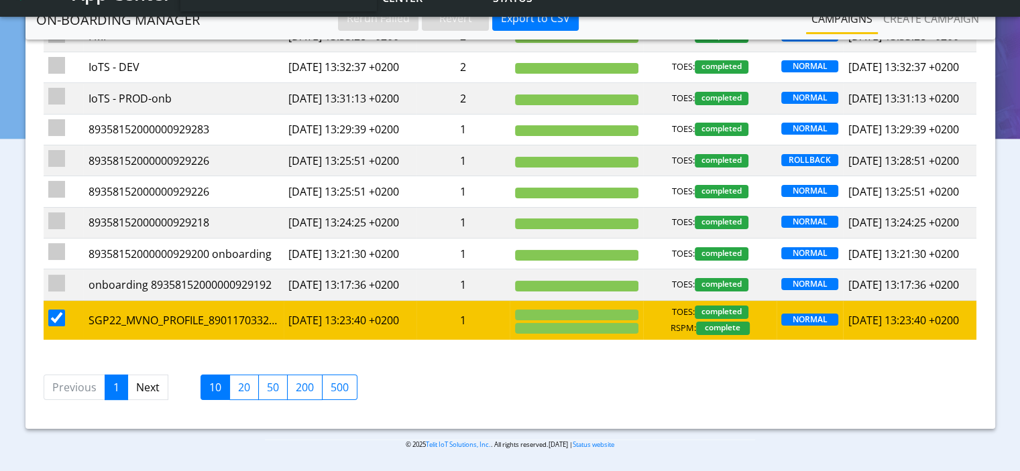
click at [57, 318] on input "checkbox" at bounding box center [56, 318] width 17 height 17
checkbox input "false"
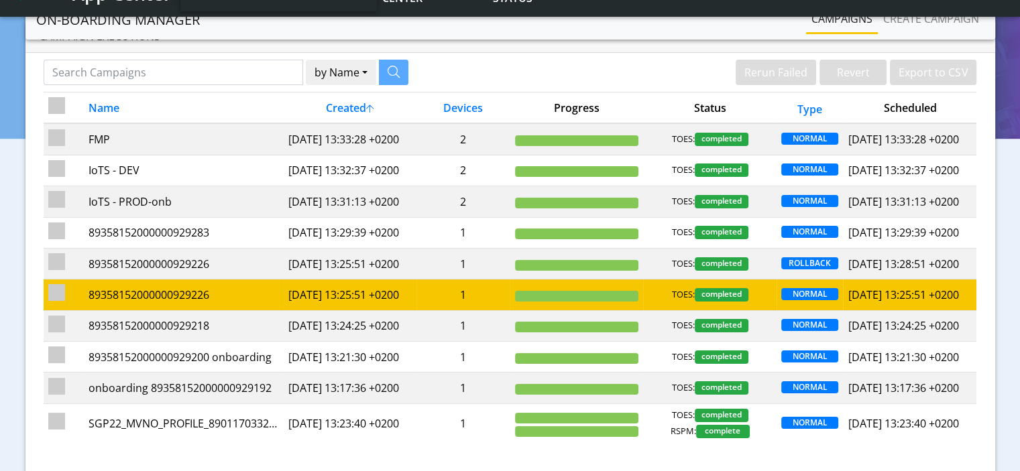
scroll to position [67, 0]
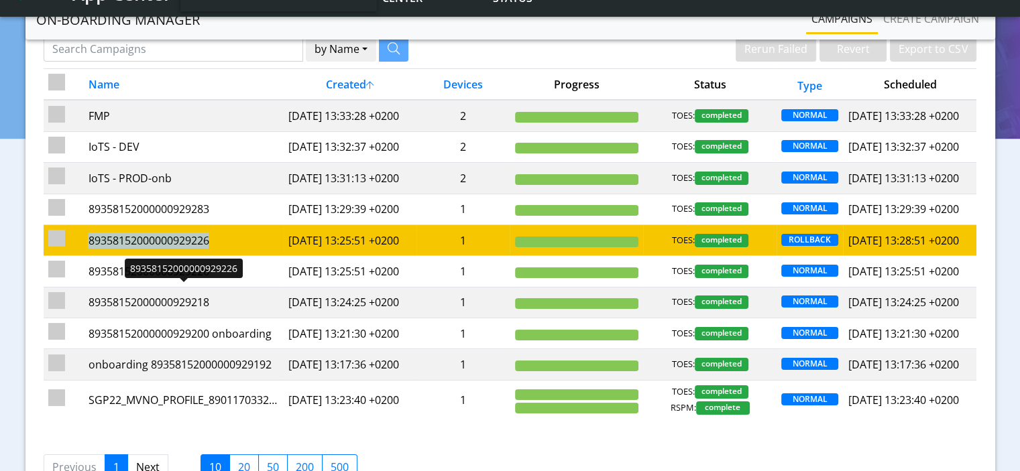
drag, startPoint x: 222, startPoint y: 296, endPoint x: 88, endPoint y: 293, distance: 134.2
click at [88, 249] on div "89358152000000929226" at bounding box center [183, 241] width 190 height 16
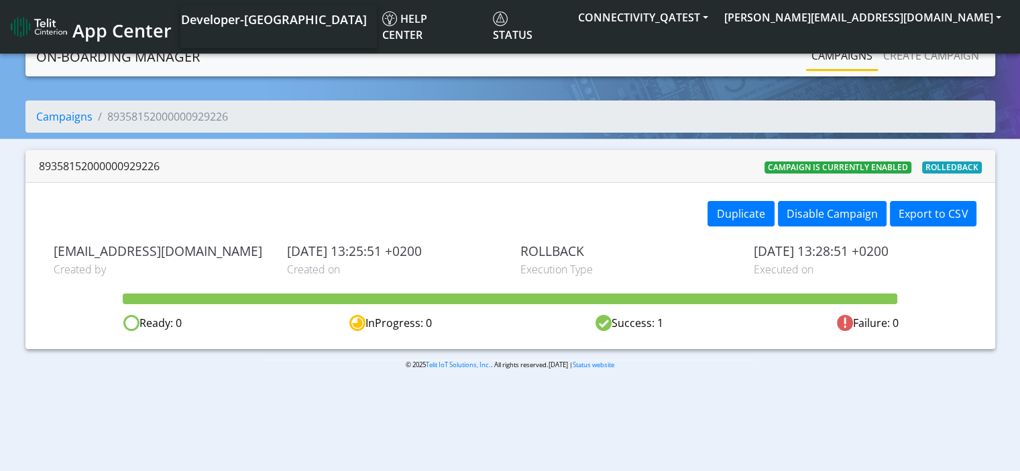
drag, startPoint x: 168, startPoint y: 166, endPoint x: 32, endPoint y: 168, distance: 136.2
click at [32, 168] on div "89358152000000929226 Campaign is currently enabled Rolledback" at bounding box center [510, 166] width 970 height 33
copy div "89358152000000929226"
click at [77, 120] on link "Campaigns" at bounding box center [64, 116] width 56 height 15
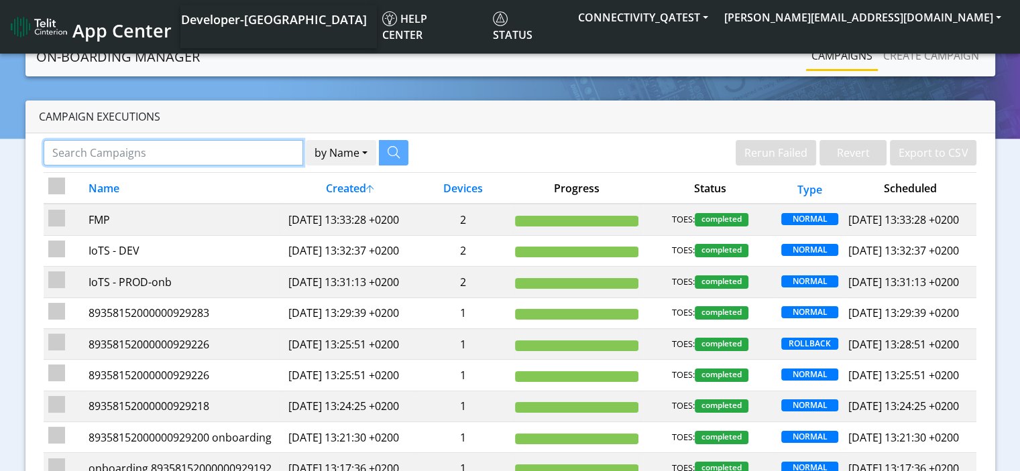
click at [216, 150] on input "Search Campaigns" at bounding box center [174, 152] width 260 height 25
paste input "89358152000000929226"
type input "89358152000000929226"
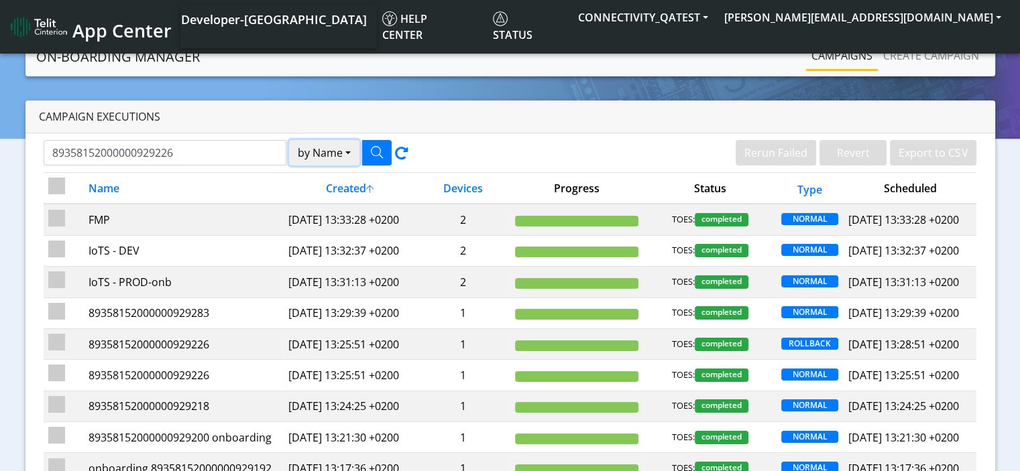
click at [354, 158] on button "by Name" at bounding box center [324, 152] width 70 height 25
click at [327, 203] on button "Device" at bounding box center [343, 204] width 106 height 21
click at [374, 152] on icon "button" at bounding box center [377, 152] width 12 height 12
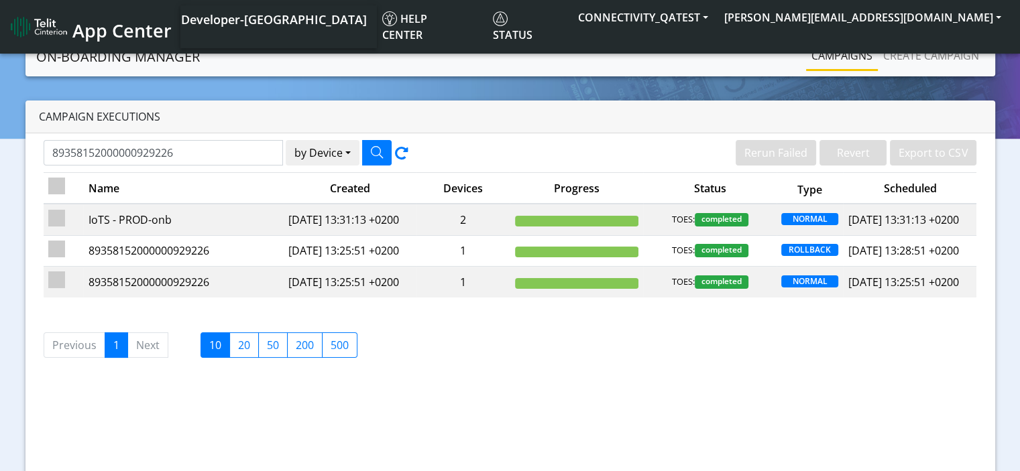
click at [57, 179] on input "checkbox" at bounding box center [56, 186] width 17 height 17
checkbox input "true"
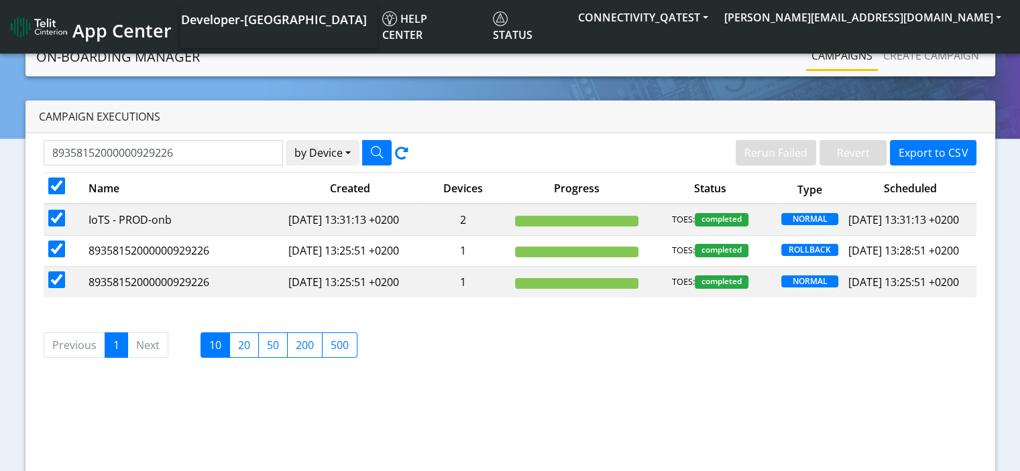
click at [57, 179] on input "checkbox" at bounding box center [56, 186] width 17 height 17
checkbox input "false"
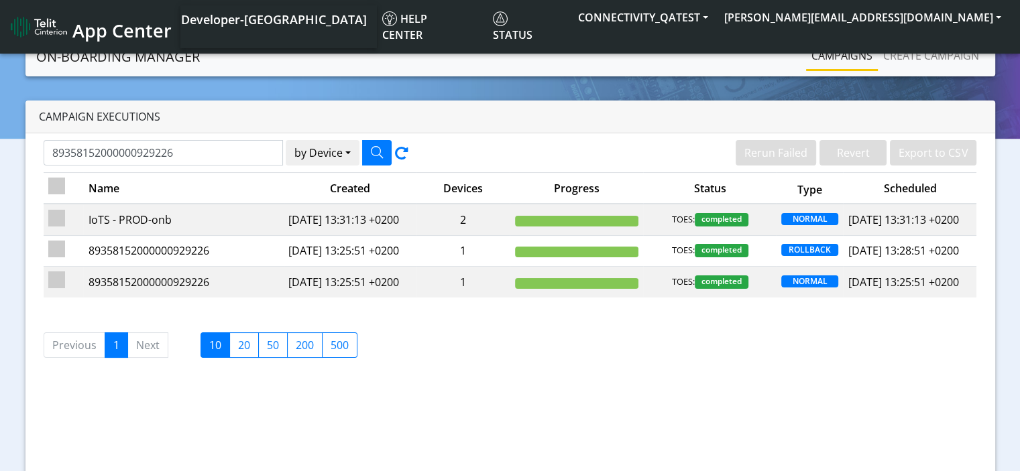
click at [57, 179] on input "checkbox" at bounding box center [56, 186] width 17 height 17
checkbox input "true"
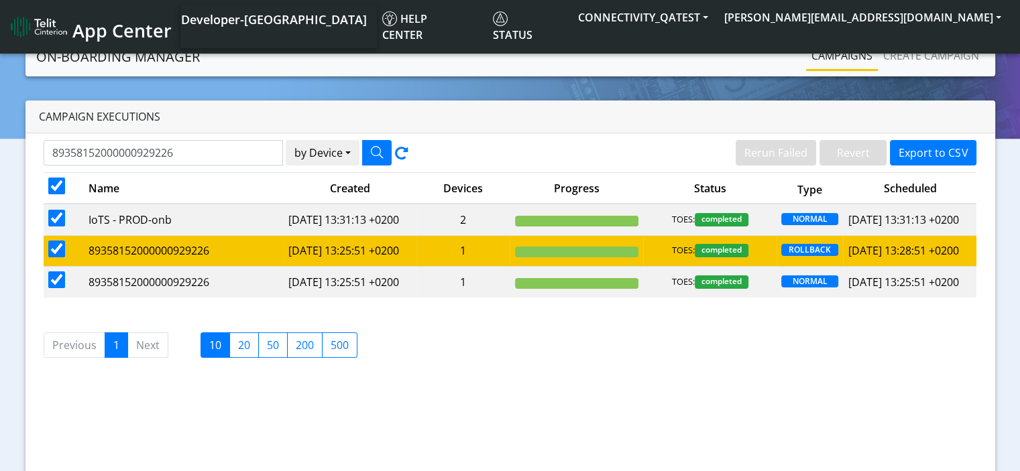
click at [57, 258] on input "checkbox" at bounding box center [56, 249] width 17 height 17
checkbox input "false"
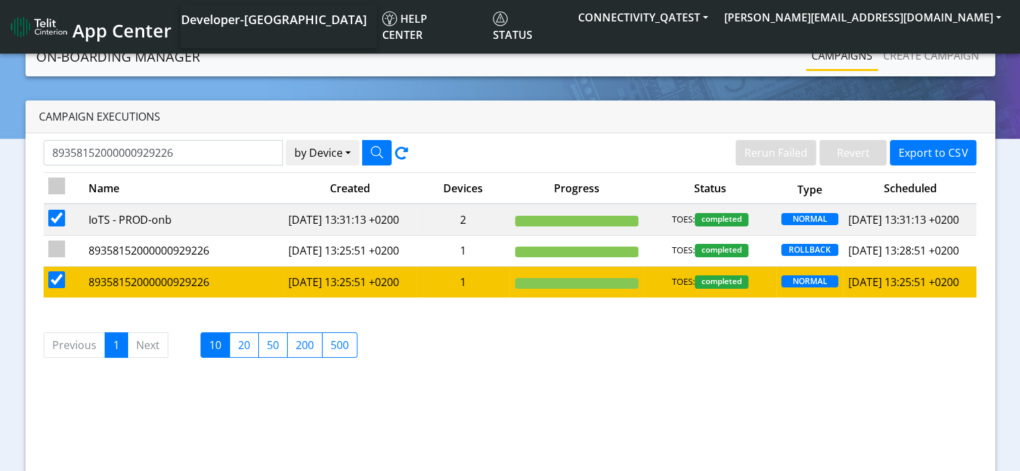
click at [52, 288] on input "checkbox" at bounding box center [56, 280] width 17 height 17
checkbox input "false"
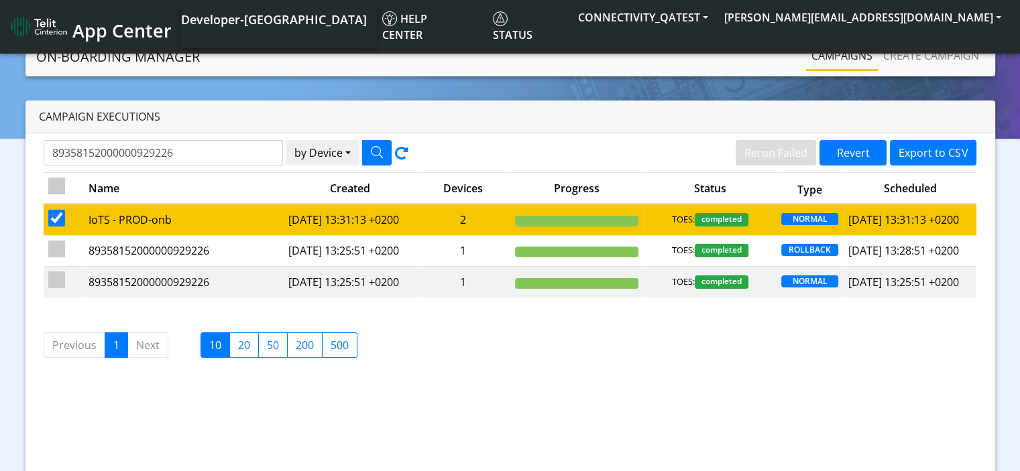
click at [52, 225] on input "checkbox" at bounding box center [56, 218] width 17 height 17
checkbox input "false"
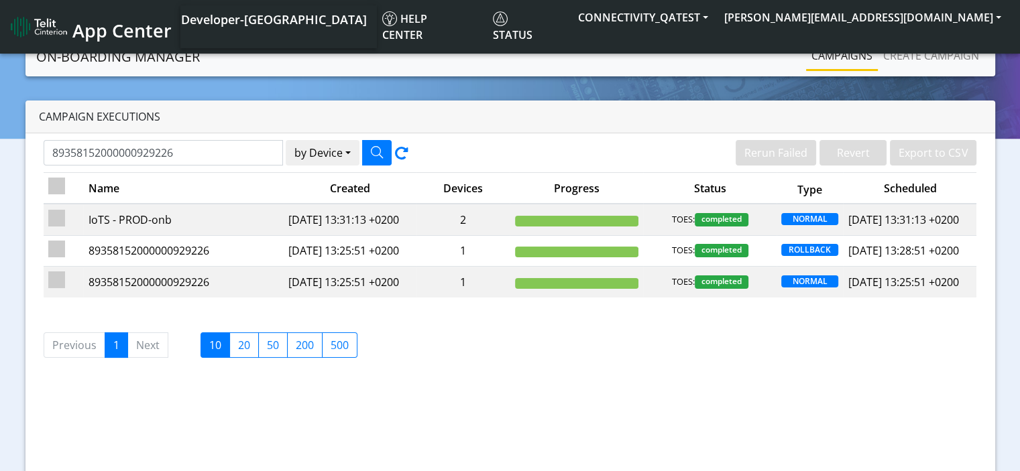
click at [85, 24] on span "App Center" at bounding box center [121, 30] width 99 height 25
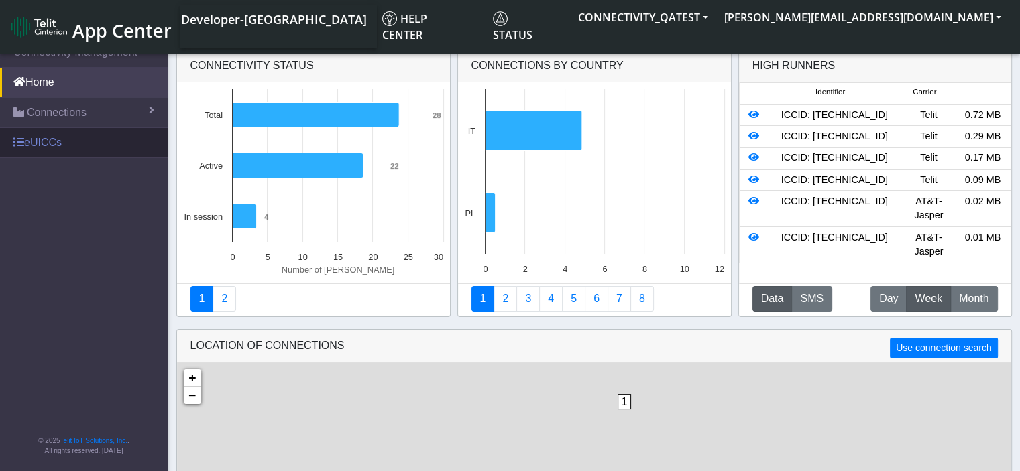
click at [35, 144] on link "eUICCs" at bounding box center [84, 143] width 168 height 30
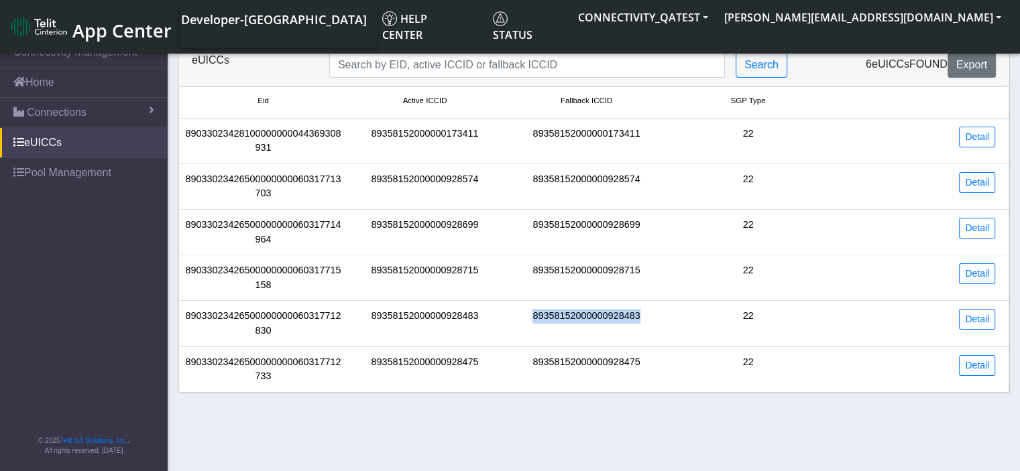
drag, startPoint x: 645, startPoint y: 325, endPoint x: 530, endPoint y: 321, distance: 115.4
click at [530, 321] on div "89358152000000928483" at bounding box center [587, 323] width 162 height 29
copy div "89358152000000928483"
click at [518, 68] on input "Search..." at bounding box center [527, 64] width 396 height 25
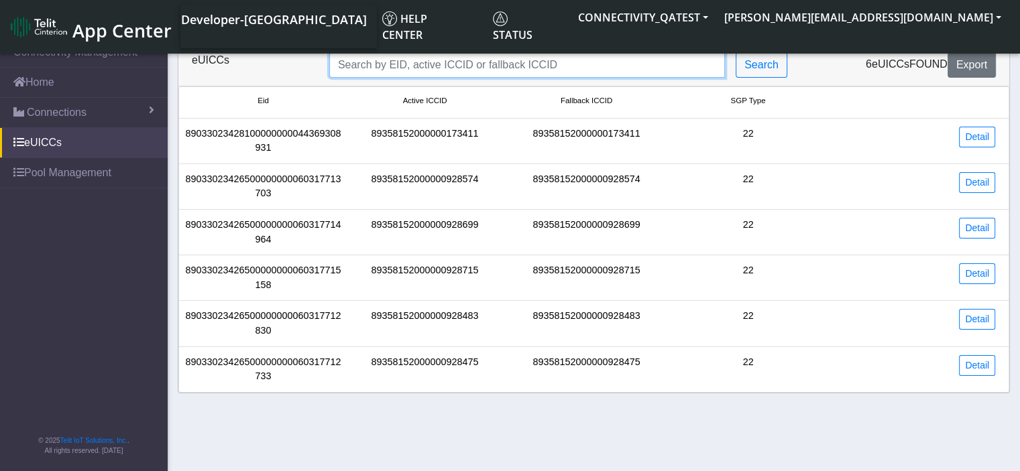
paste input "89358152000000928483"
type input "89358152000000928483"
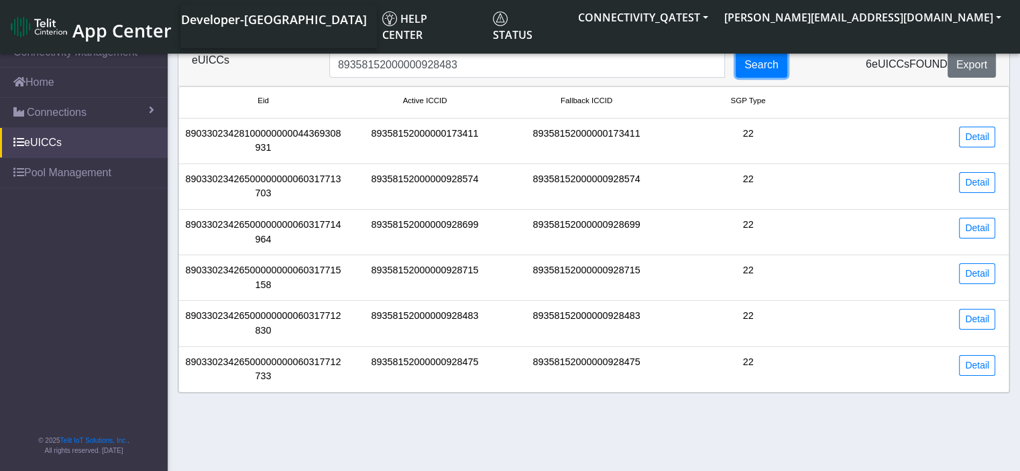
click at [754, 65] on button "Search" at bounding box center [762, 64] width 52 height 25
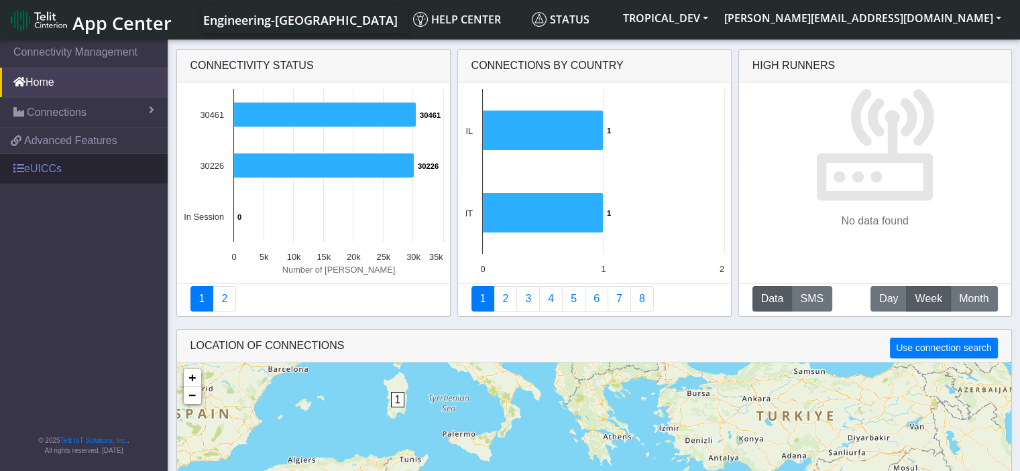
click at [46, 165] on link "eUICCs" at bounding box center [84, 169] width 168 height 30
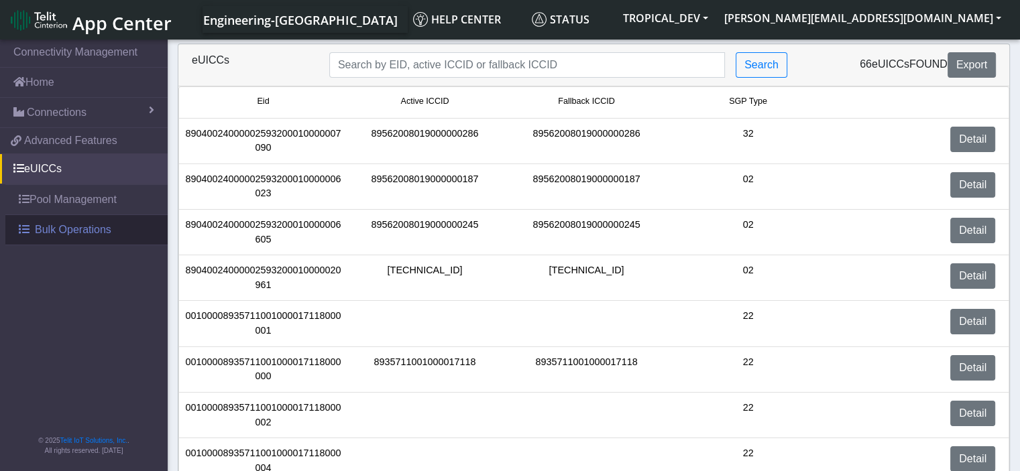
click at [74, 231] on span "Bulk Operations" at bounding box center [73, 230] width 76 height 16
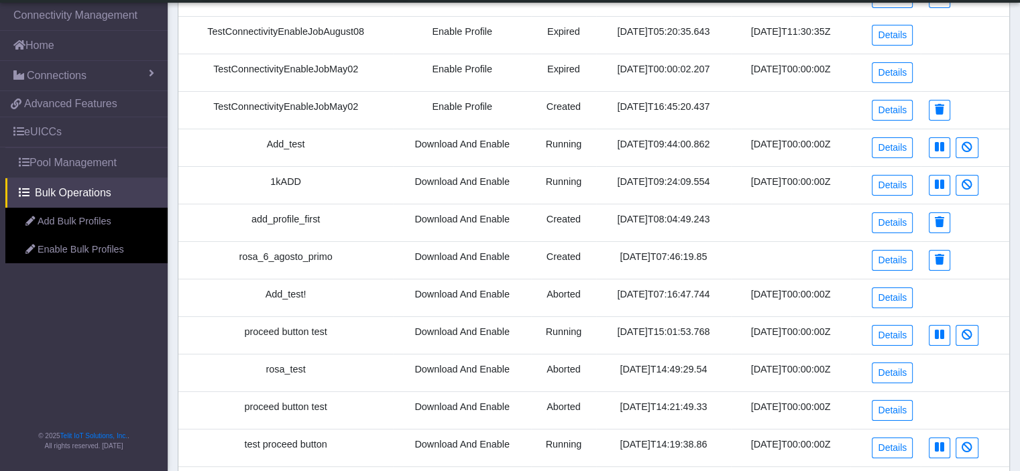
scroll to position [201, 0]
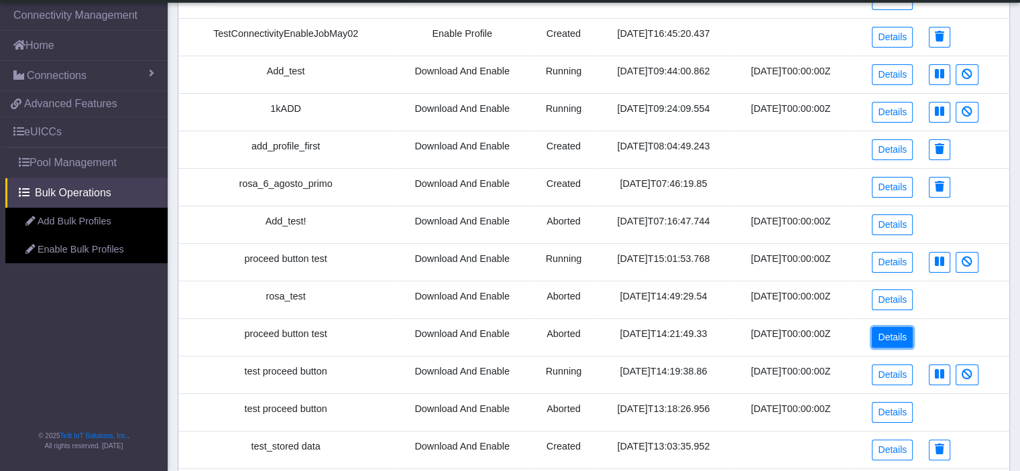
click at [896, 328] on link "Details" at bounding box center [892, 337] width 41 height 21
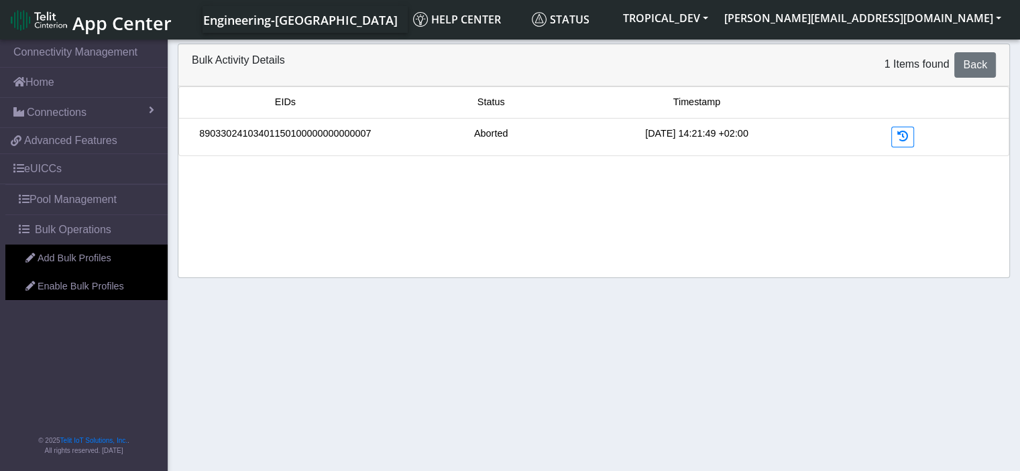
click at [312, 131] on link "89033024103401150100000000000007" at bounding box center [285, 134] width 172 height 15
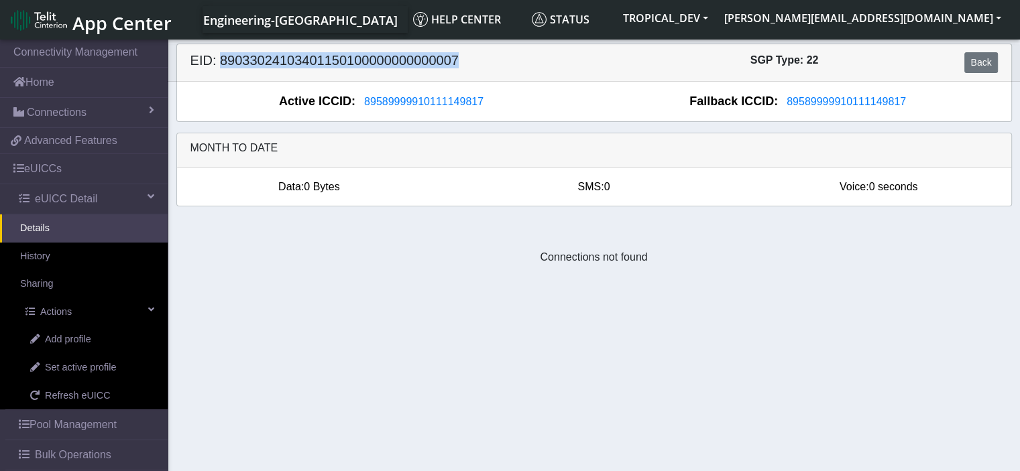
drag, startPoint x: 460, startPoint y: 66, endPoint x: 218, endPoint y: 60, distance: 242.2
click at [218, 60] on h5 "EID: 89033024103401150100000000000007" at bounding box center [387, 62] width 414 height 21
copy h5 "89033024103401150100000000000007"
click at [52, 172] on link "eUICCs" at bounding box center [84, 169] width 168 height 30
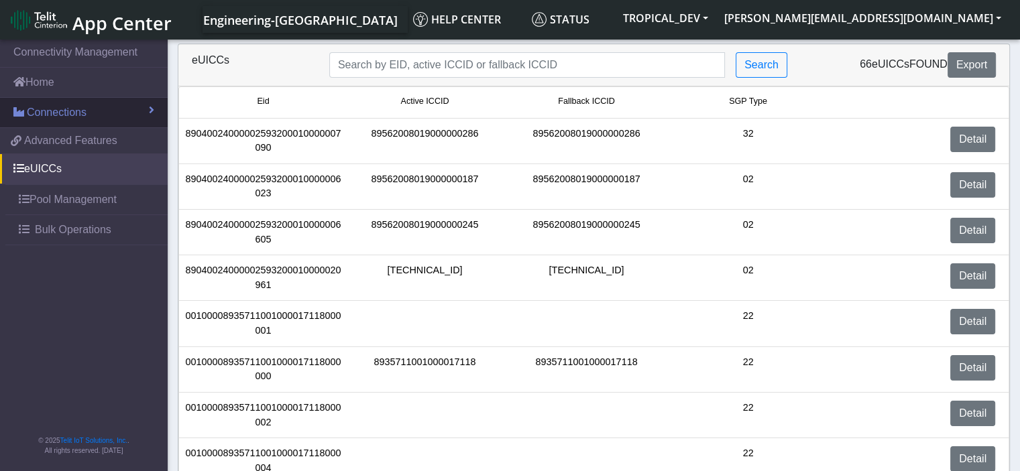
click at [81, 106] on span "Connections" at bounding box center [57, 113] width 60 height 16
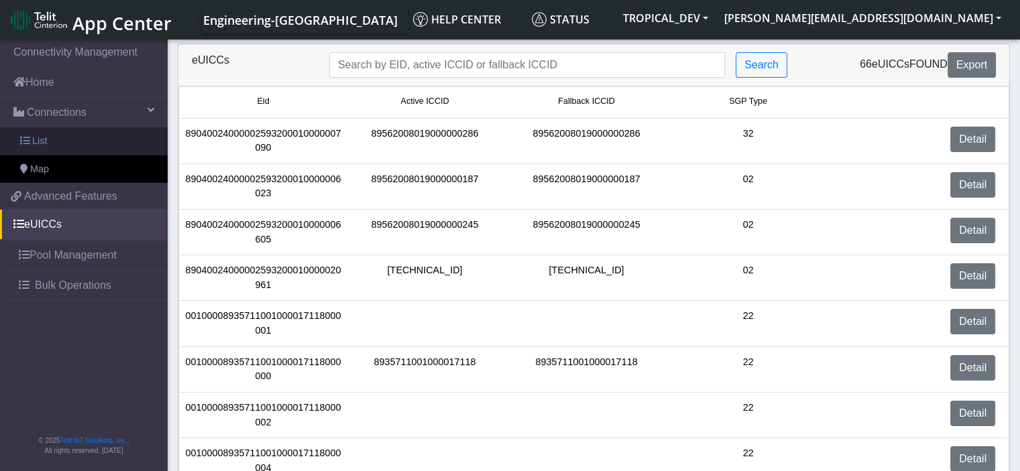
click at [82, 144] on link "List" at bounding box center [84, 141] width 168 height 28
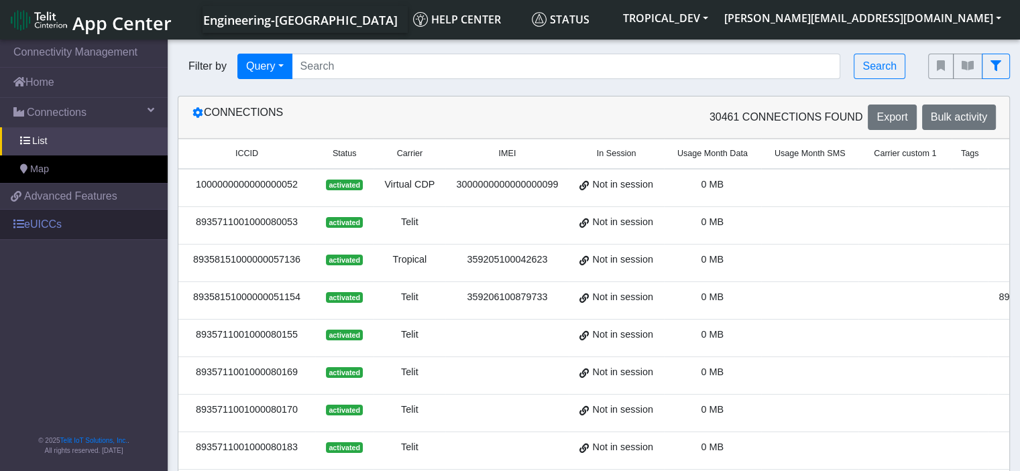
click at [76, 229] on link "eUICCs" at bounding box center [84, 225] width 168 height 30
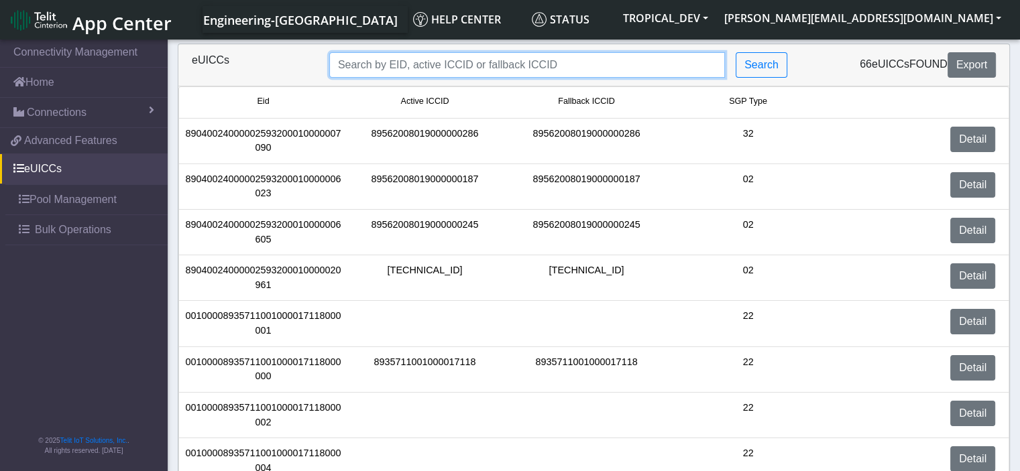
click at [417, 72] on input "Search..." at bounding box center [527, 64] width 396 height 25
paste input "89033024103401150100000000000007"
type input "89033024103401150100000000000007"
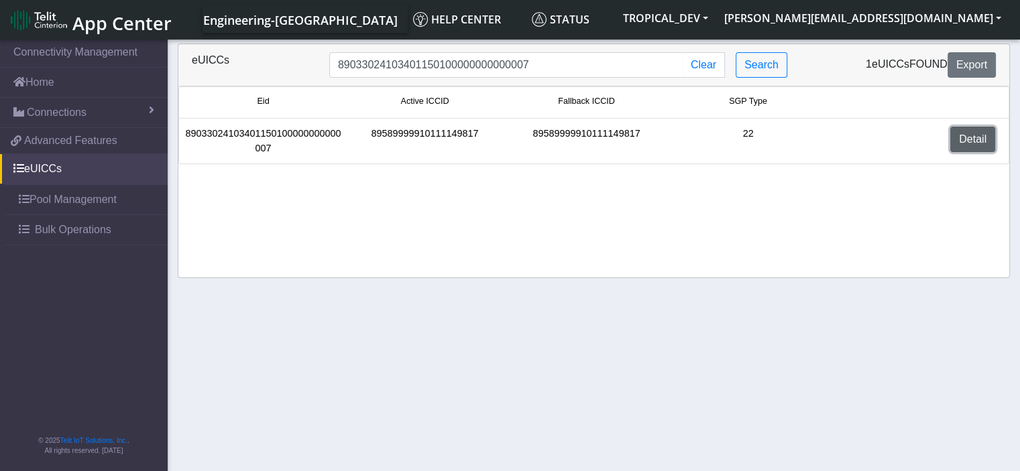
click at [973, 135] on link "Detail" at bounding box center [972, 139] width 45 height 25
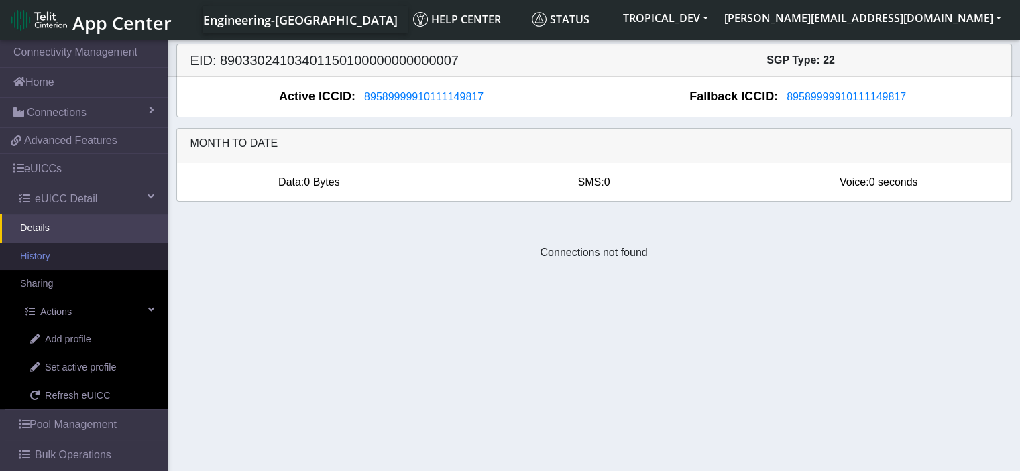
click at [72, 258] on link "History" at bounding box center [84, 257] width 168 height 28
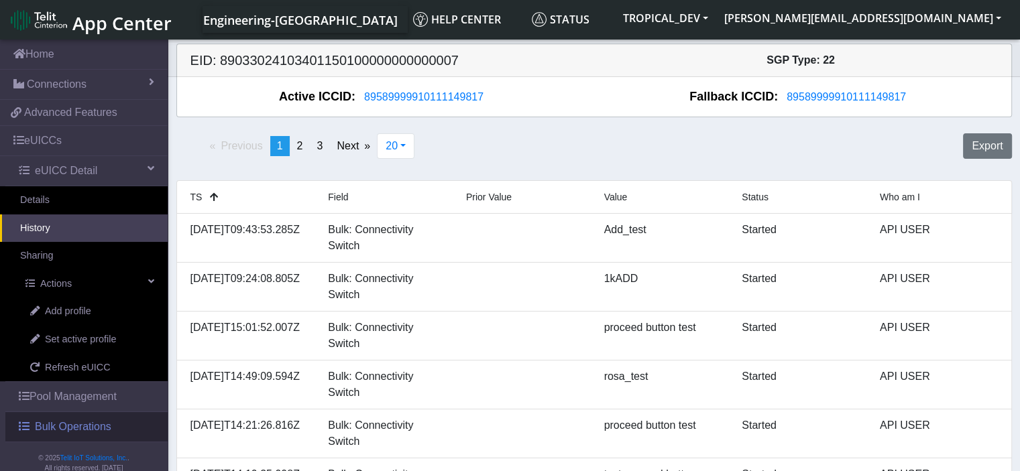
scroll to position [44, 0]
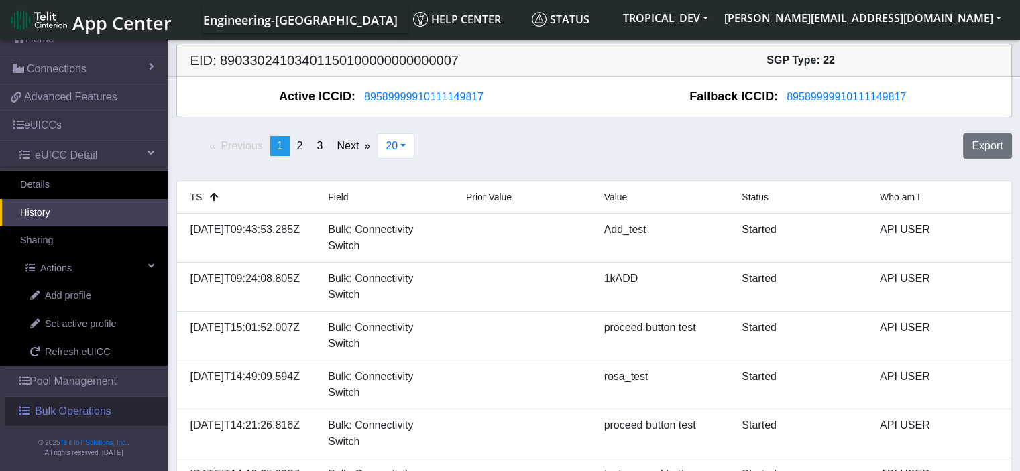
click at [85, 407] on span "Bulk Operations" at bounding box center [73, 412] width 76 height 16
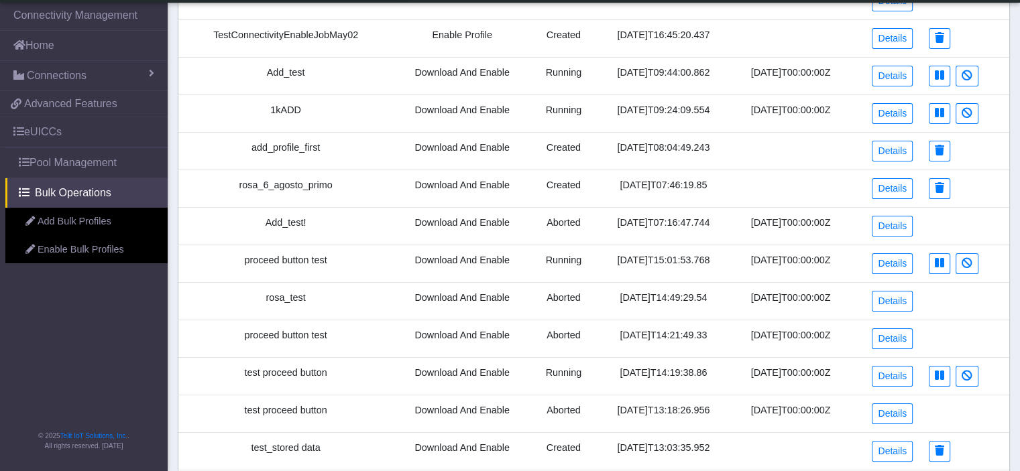
scroll to position [201, 0]
click at [896, 327] on link "Details" at bounding box center [892, 337] width 41 height 21
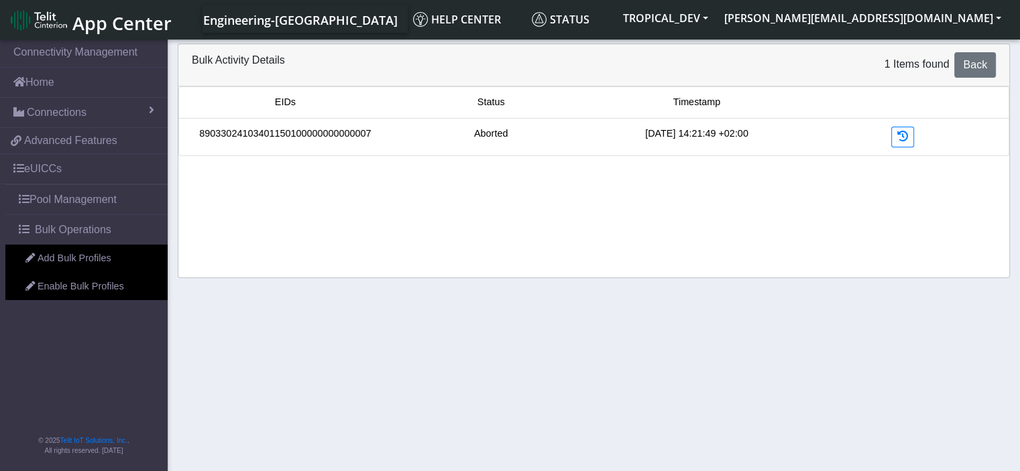
click at [298, 131] on link "89033024103401150100000000000007" at bounding box center [285, 134] width 172 height 15
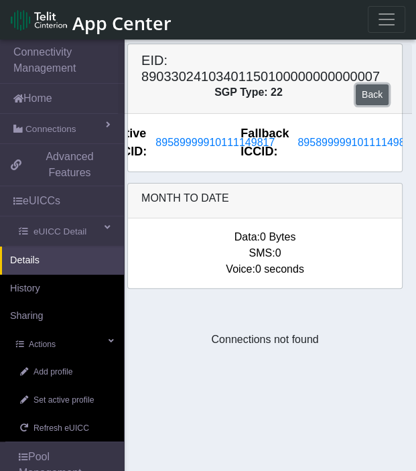
click at [383, 96] on link "Back" at bounding box center [372, 94] width 33 height 21
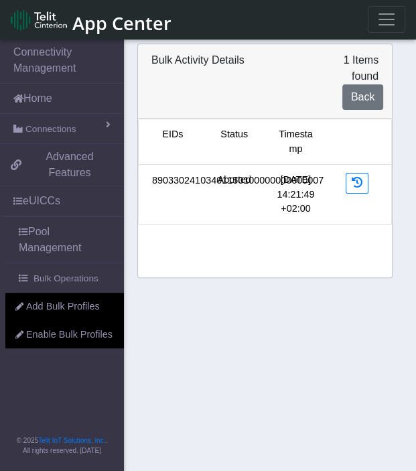
click at [193, 182] on link "89033024103401150100000000000007" at bounding box center [238, 181] width 172 height 15
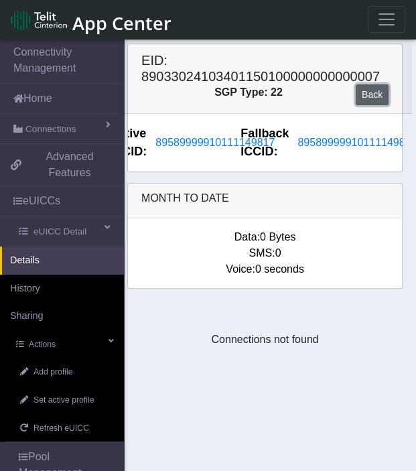
click at [380, 99] on link "Back" at bounding box center [372, 94] width 33 height 21
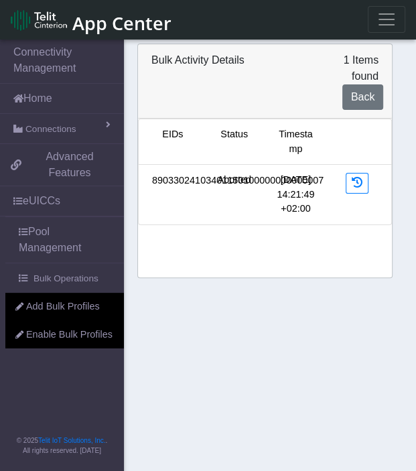
click at [170, 185] on link "89033024103401150100000000000007" at bounding box center [238, 181] width 172 height 15
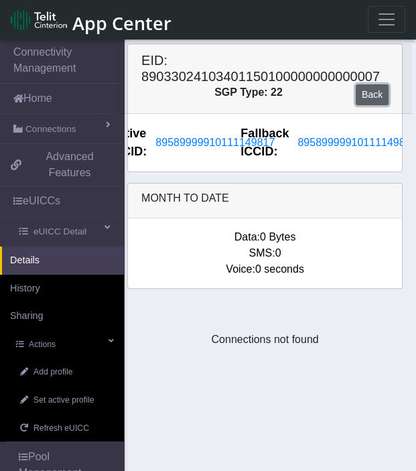
click at [378, 99] on link "Back" at bounding box center [372, 94] width 33 height 21
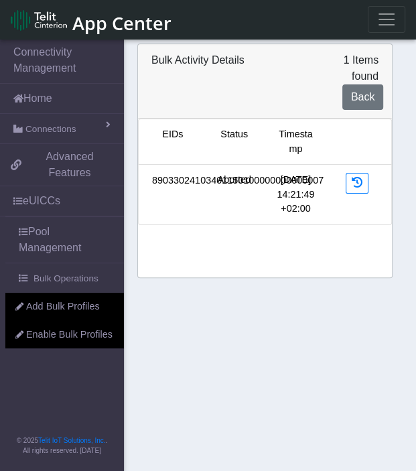
click at [170, 181] on link "89033024103401150100000000000007" at bounding box center [238, 181] width 172 height 15
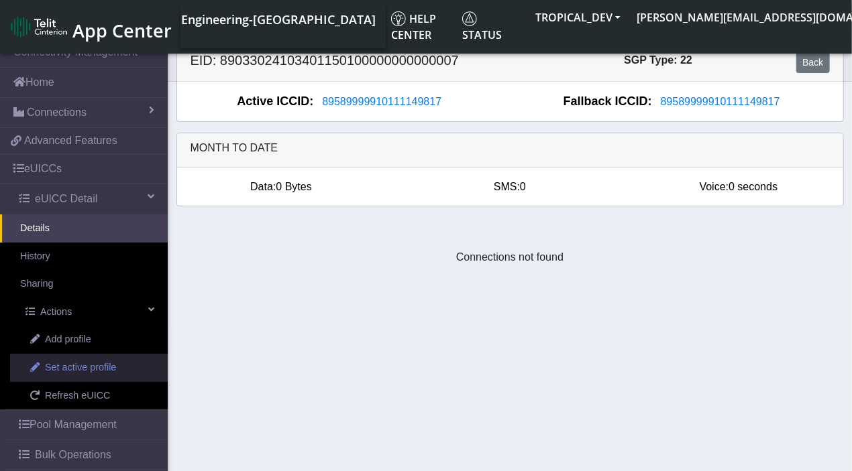
scroll to position [44, 0]
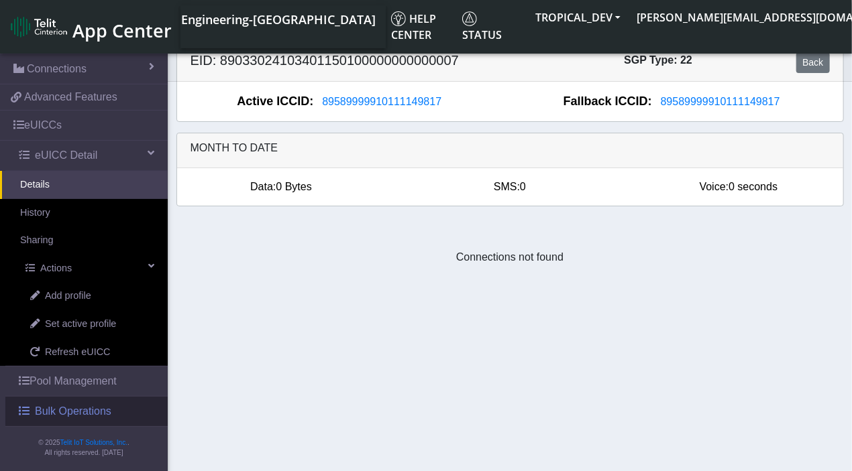
click at [77, 409] on span "Bulk Operations" at bounding box center [73, 412] width 76 height 16
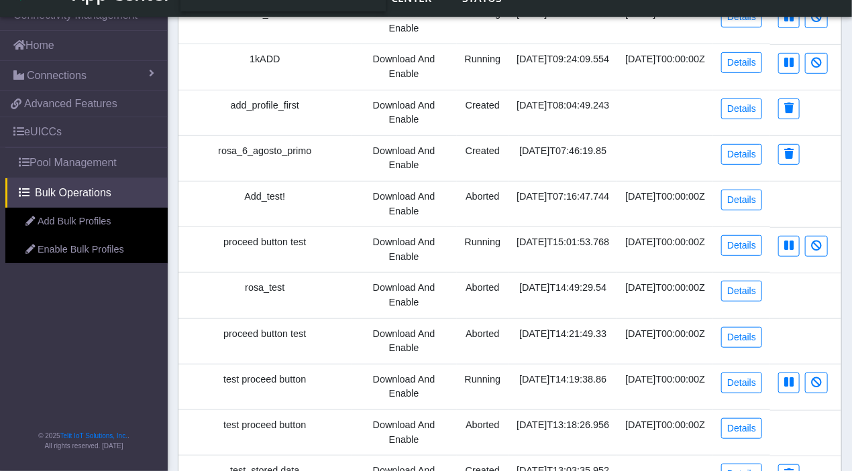
scroll to position [268, 0]
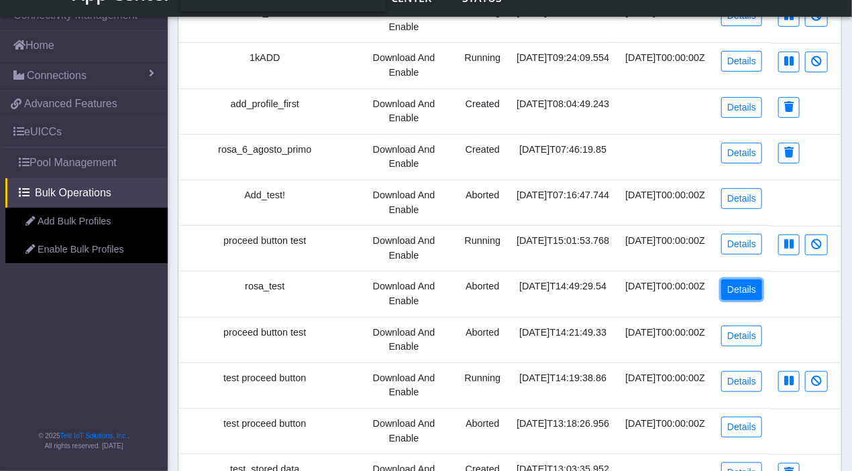
click at [738, 300] on link "Details" at bounding box center [741, 290] width 41 height 21
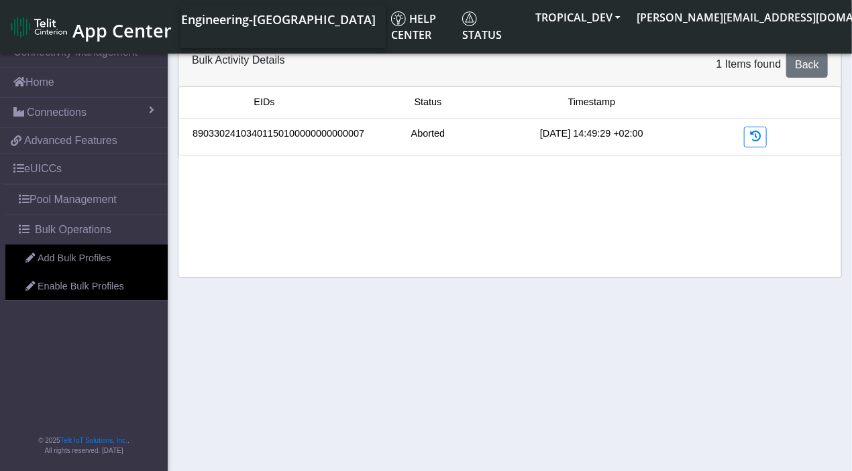
click at [296, 134] on link "89033024103401150100000000000007" at bounding box center [278, 134] width 172 height 15
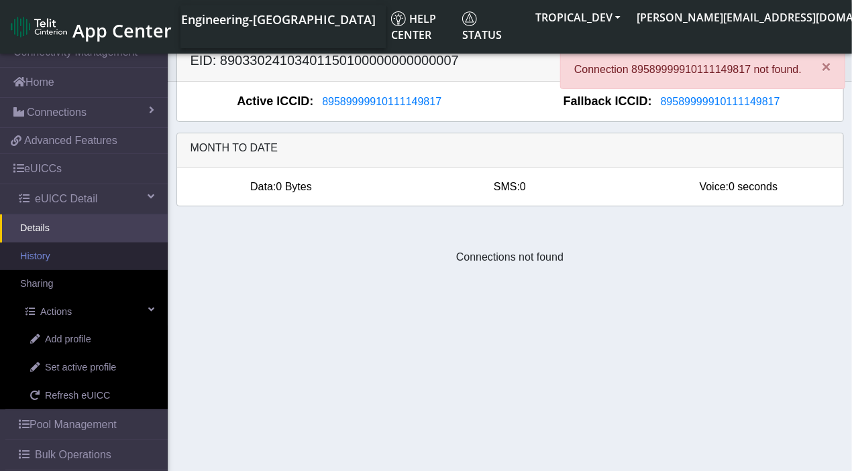
click at [48, 256] on link "History" at bounding box center [84, 257] width 168 height 28
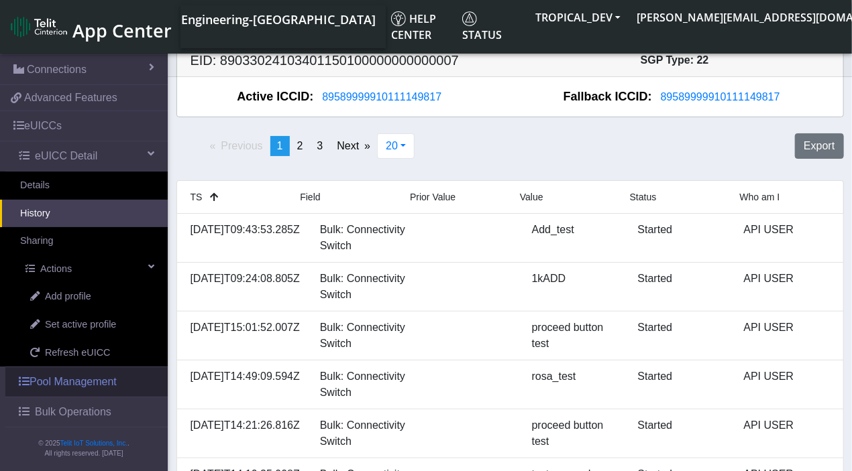
scroll to position [44, 0]
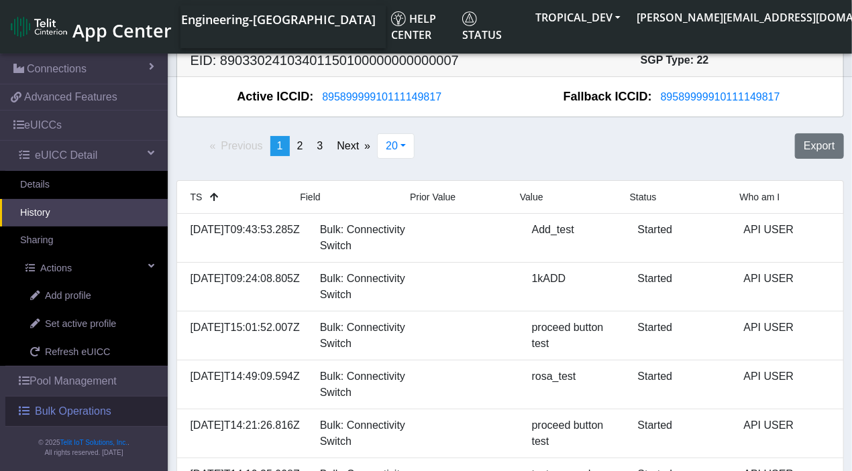
click at [90, 408] on span "Bulk Operations" at bounding box center [73, 412] width 76 height 16
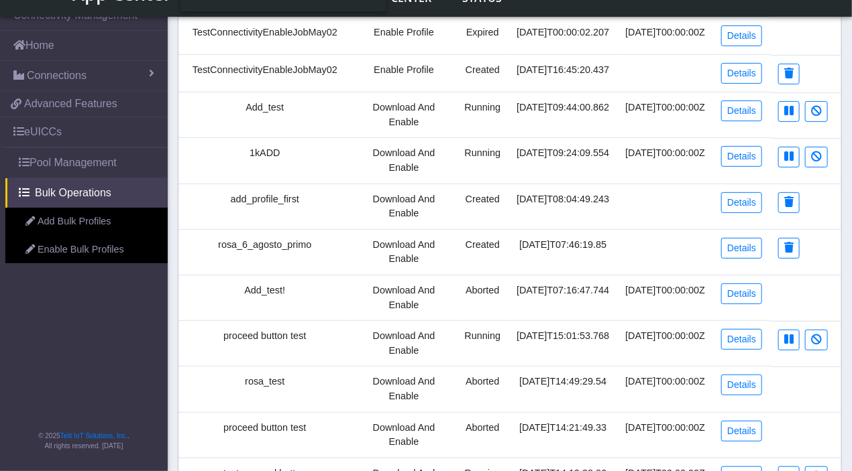
scroll to position [201, 0]
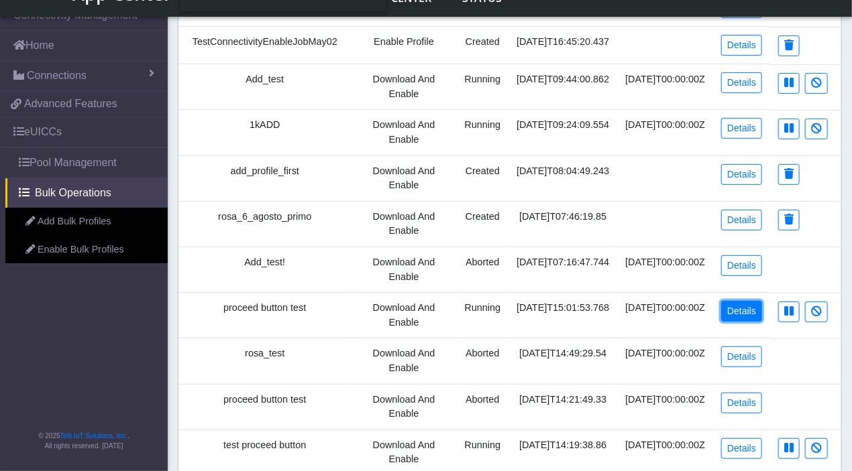
click at [745, 322] on link "Details" at bounding box center [741, 311] width 41 height 21
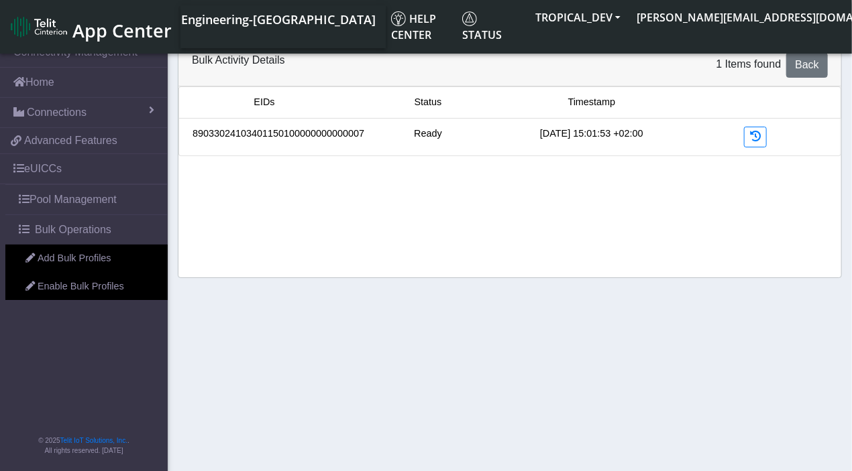
click at [260, 139] on link "89033024103401150100000000000007" at bounding box center [278, 134] width 172 height 15
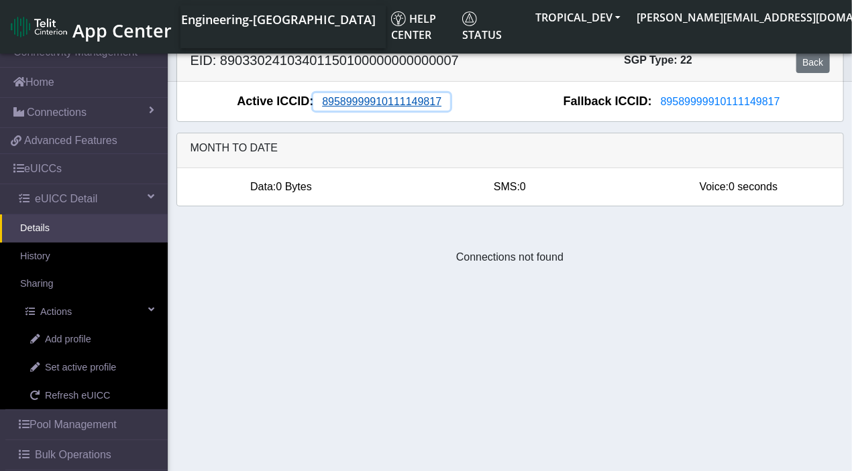
click at [396, 97] on span "89589999910111149817" at bounding box center [381, 101] width 119 height 11
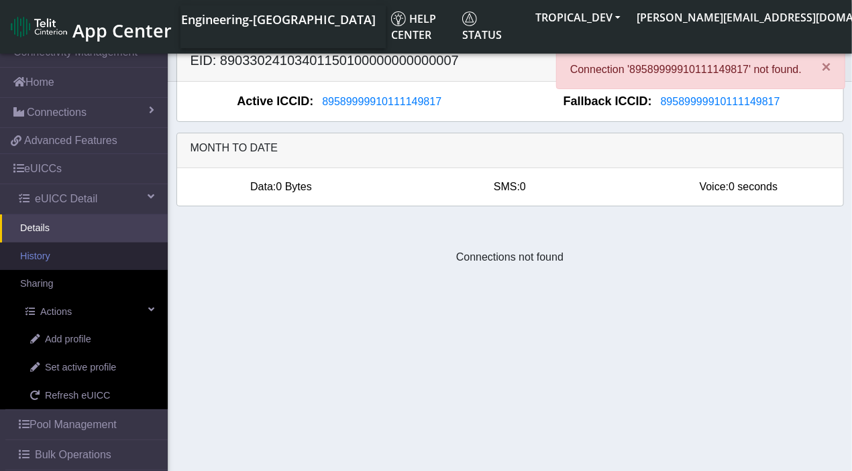
click at [51, 262] on link "History" at bounding box center [84, 257] width 168 height 28
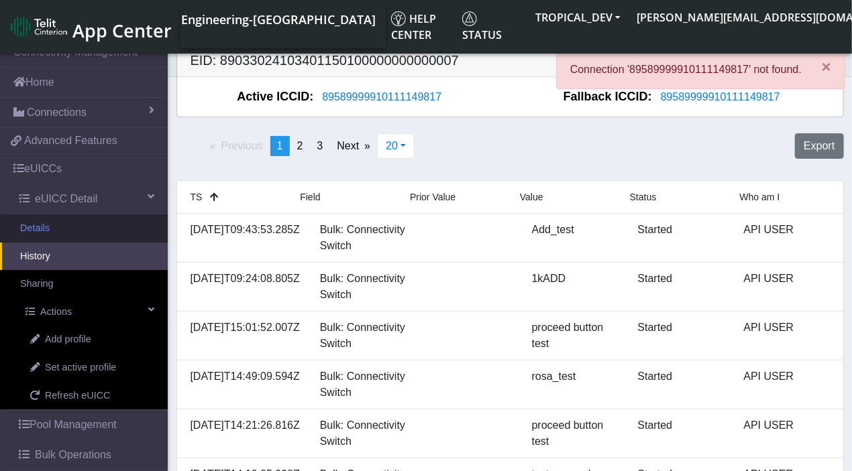
click at [50, 227] on link "Details" at bounding box center [84, 229] width 168 height 28
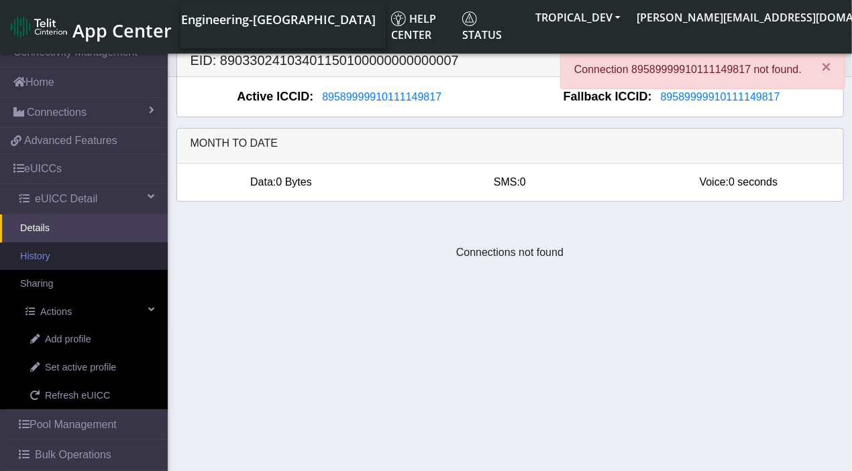
click at [51, 256] on link "History" at bounding box center [84, 257] width 168 height 28
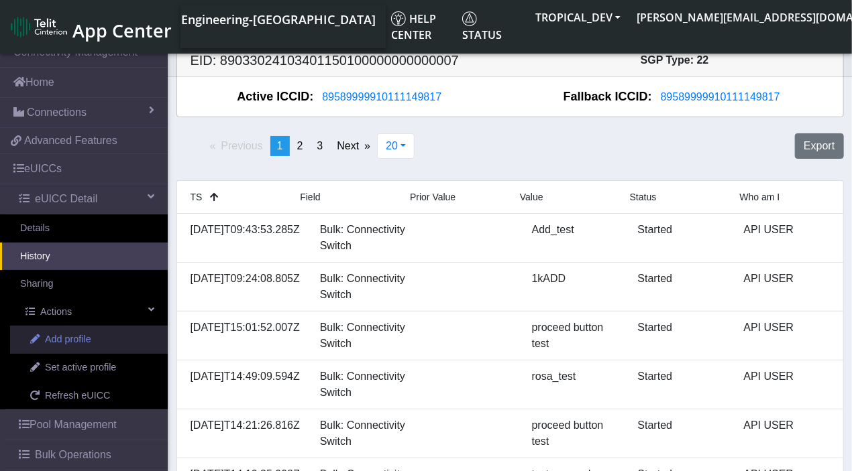
scroll to position [44, 0]
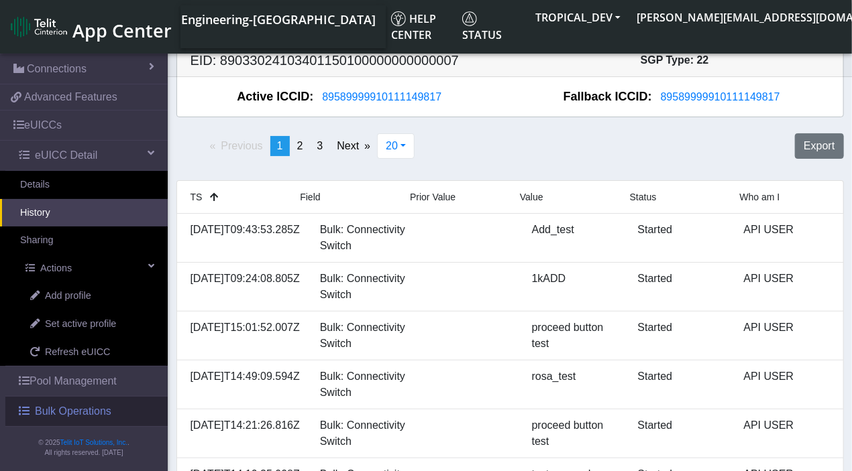
click at [101, 411] on span "Bulk Operations" at bounding box center [73, 412] width 76 height 16
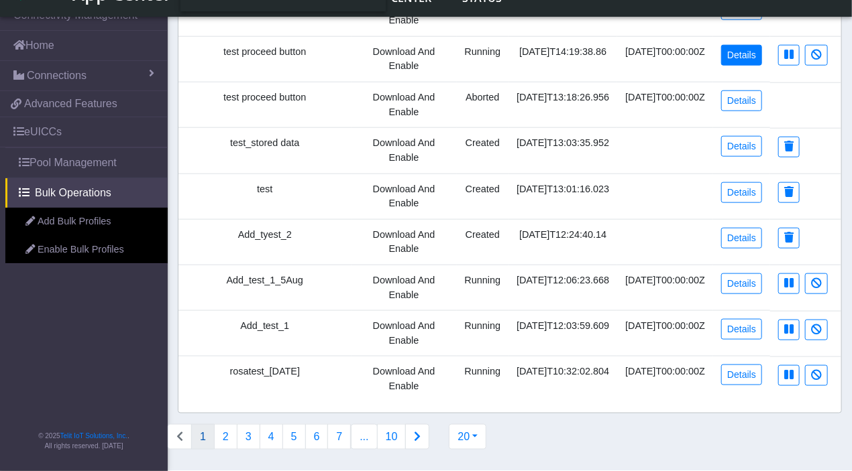
scroll to position [615, 0]
click at [740, 242] on link "Details" at bounding box center [741, 238] width 41 height 21
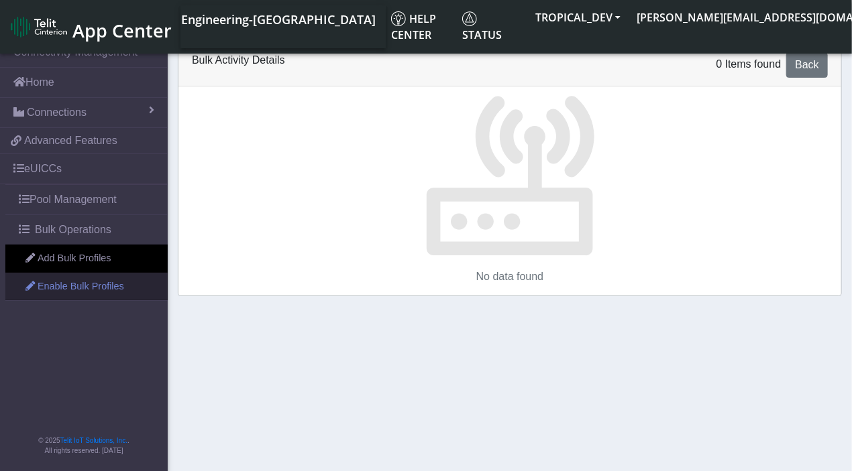
click at [40, 292] on link "Enable Bulk Profiles" at bounding box center [86, 287] width 162 height 28
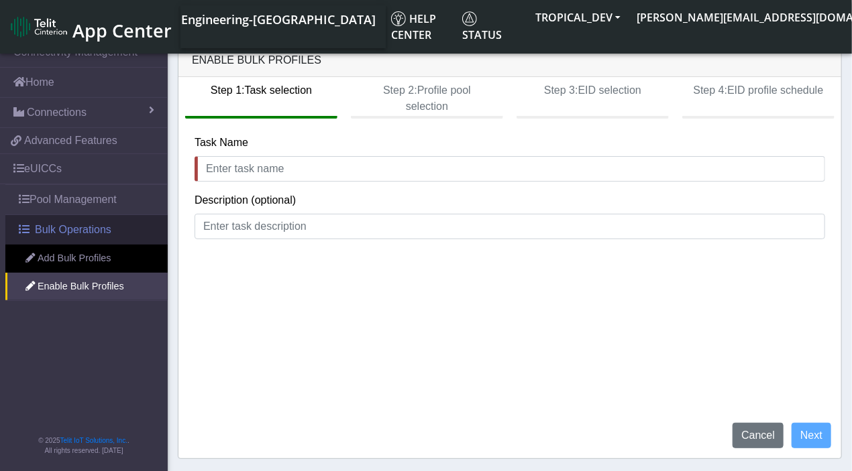
click at [78, 225] on span "Bulk Operations" at bounding box center [73, 230] width 76 height 16
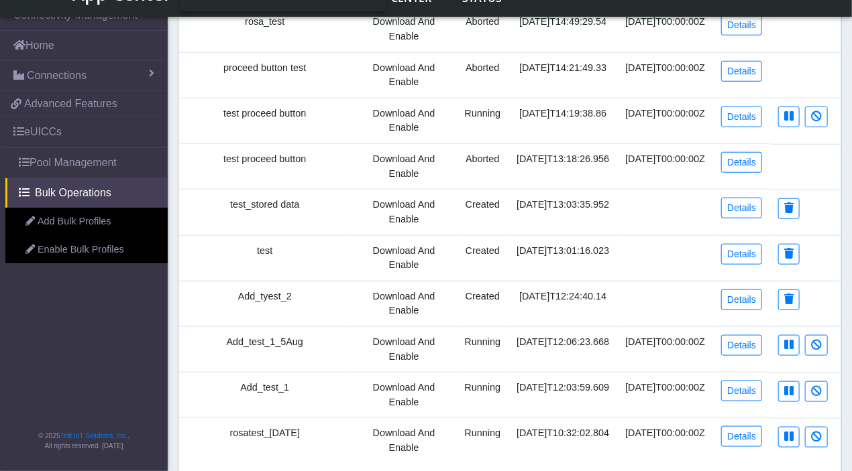
scroll to position [615, 0]
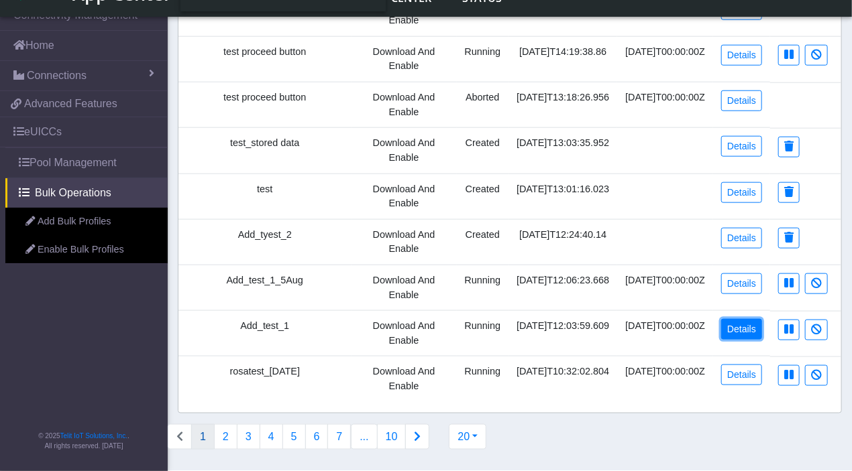
click at [748, 329] on link "Details" at bounding box center [741, 329] width 41 height 21
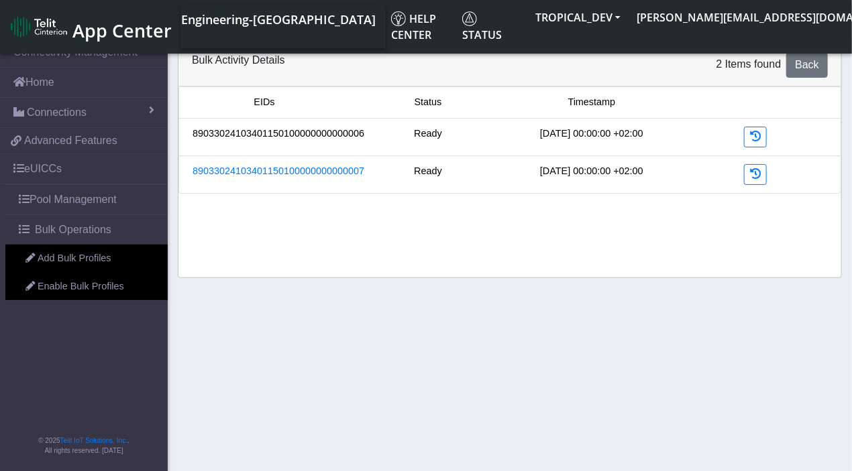
click at [295, 137] on link "89033024103401150100000000000006" at bounding box center [278, 134] width 172 height 15
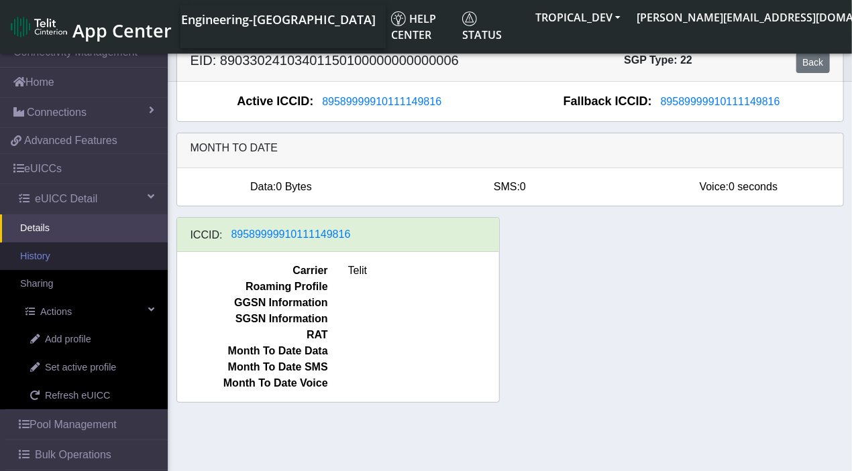
click at [51, 255] on link "History" at bounding box center [84, 257] width 168 height 28
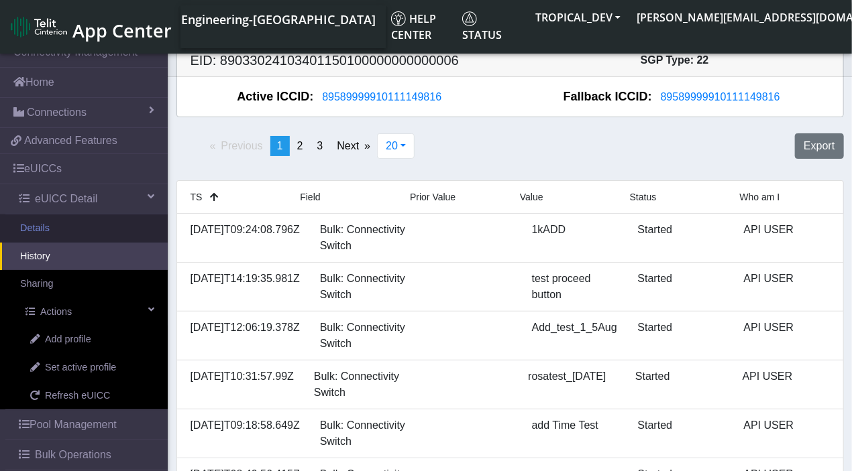
click at [59, 221] on link "Details" at bounding box center [84, 229] width 168 height 28
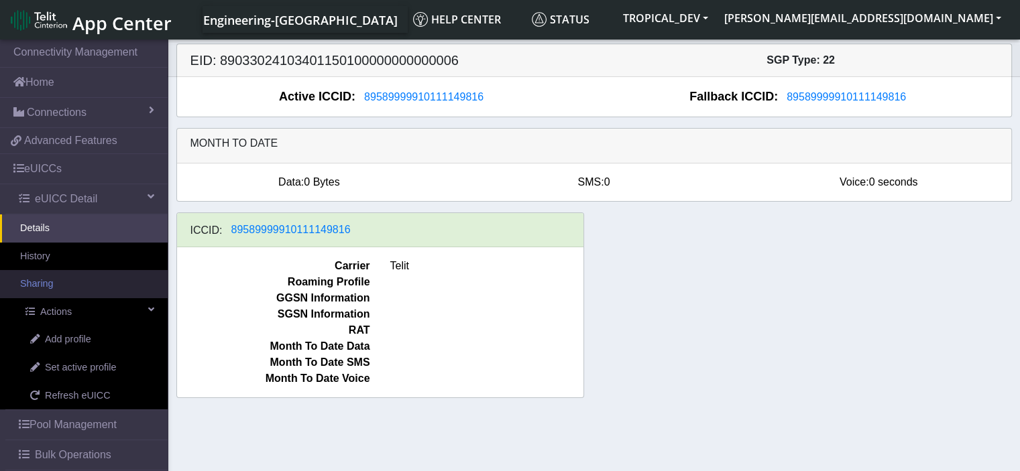
scroll to position [44, 0]
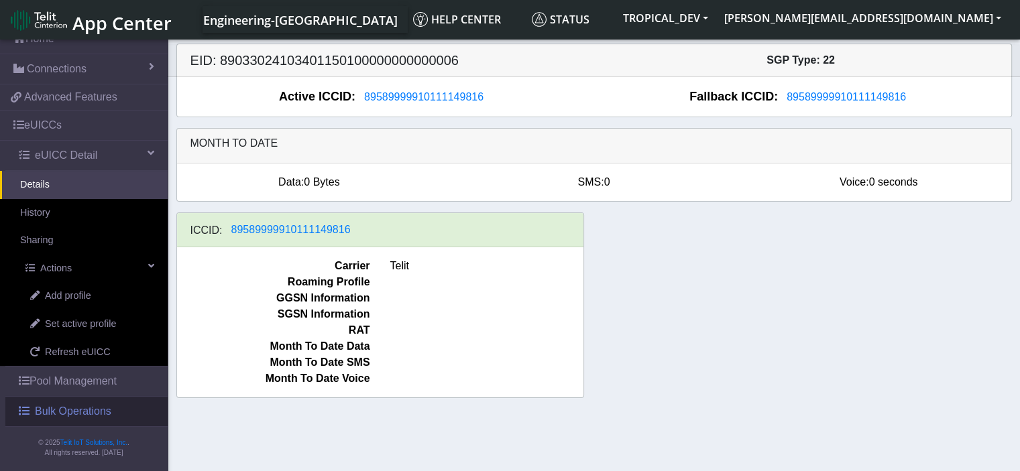
click at [84, 407] on span "Bulk Operations" at bounding box center [73, 412] width 76 height 16
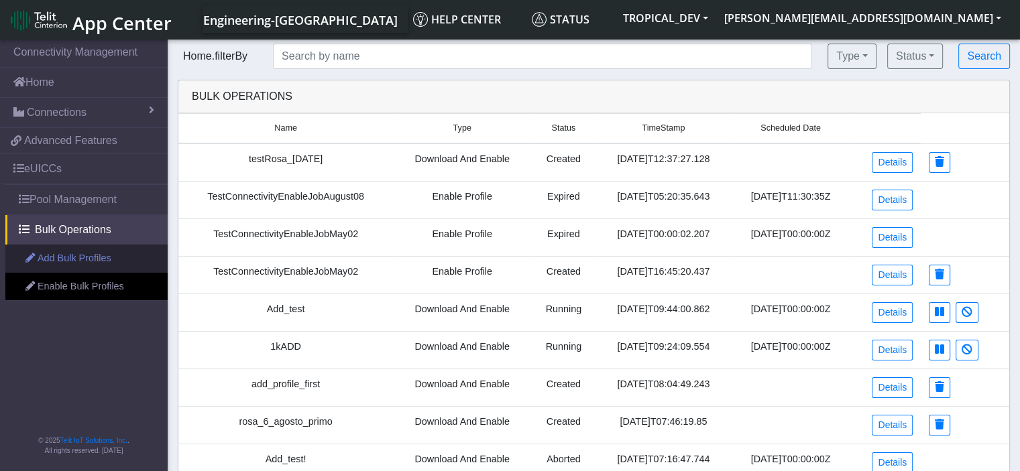
click at [51, 257] on link "Add Bulk Profiles" at bounding box center [86, 259] width 162 height 28
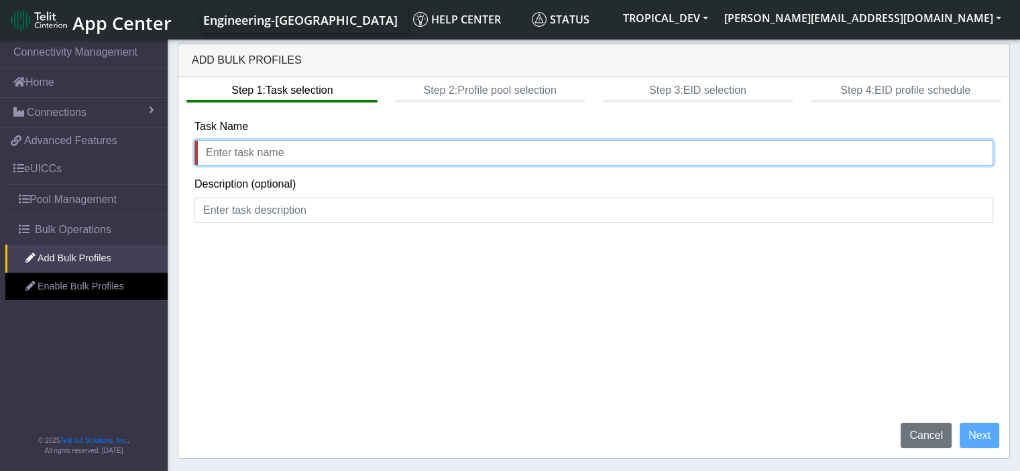
click at [212, 152] on input "text" at bounding box center [593, 152] width 799 height 25
type input "test"
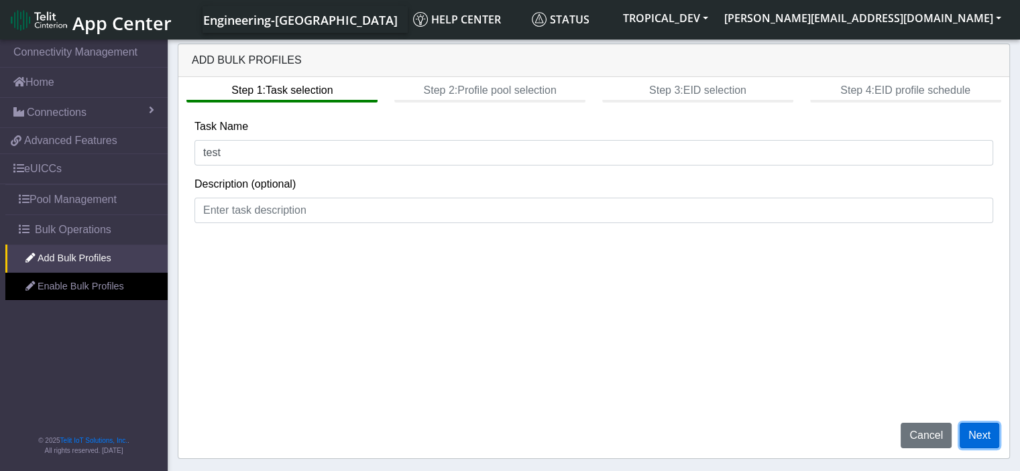
click at [986, 446] on button "Next" at bounding box center [980, 435] width 40 height 25
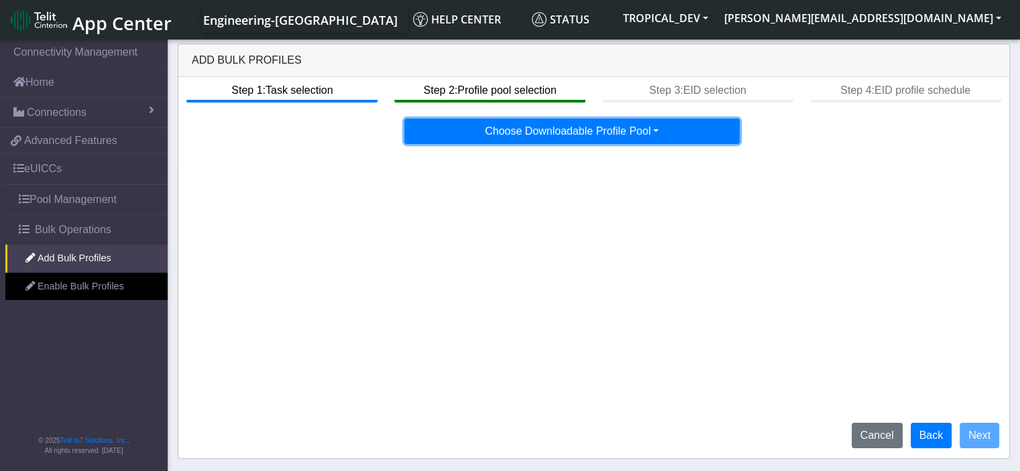
click at [653, 131] on button "Choose Downloadable Profile Pool" at bounding box center [571, 131] width 335 height 25
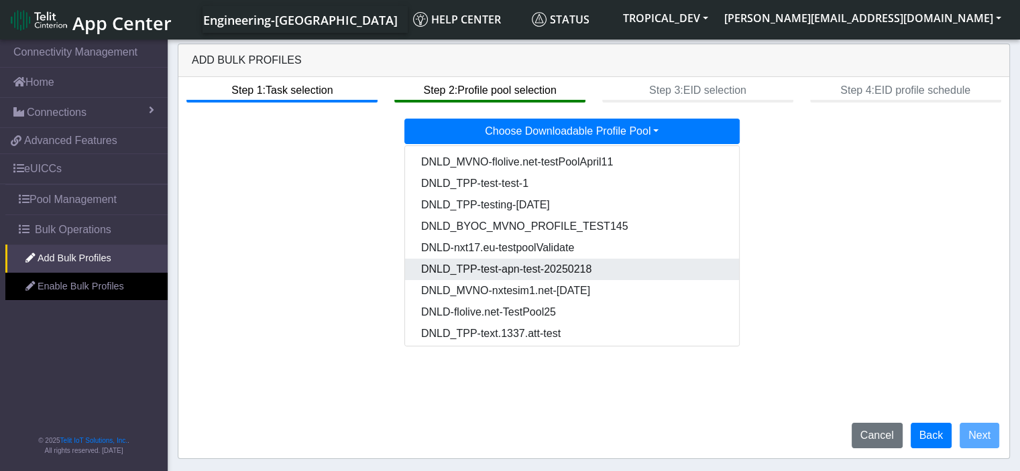
click at [588, 270] on Pool16120223-7df2-42c4-9faa-1b389f1736d4-dropdown "DNLD_TPP-test-apn-test-20250218" at bounding box center [572, 269] width 335 height 21
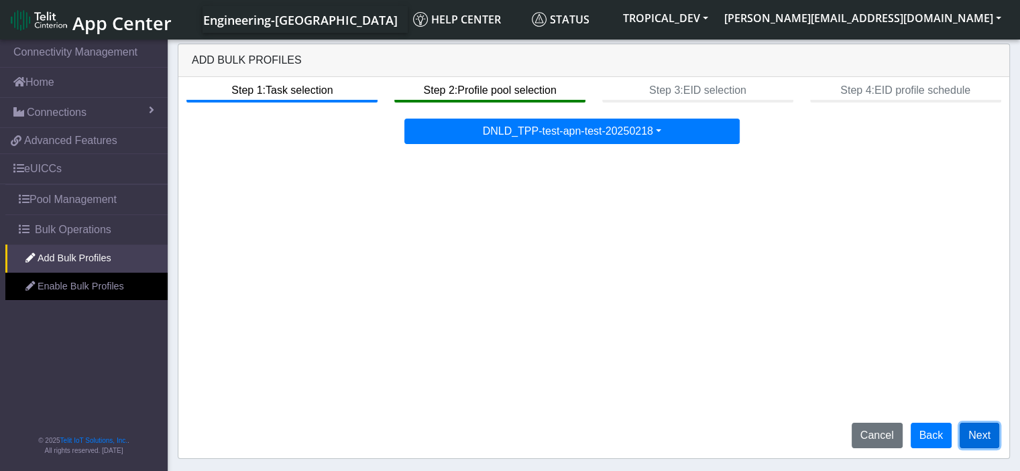
click at [982, 429] on button "Next" at bounding box center [980, 435] width 40 height 25
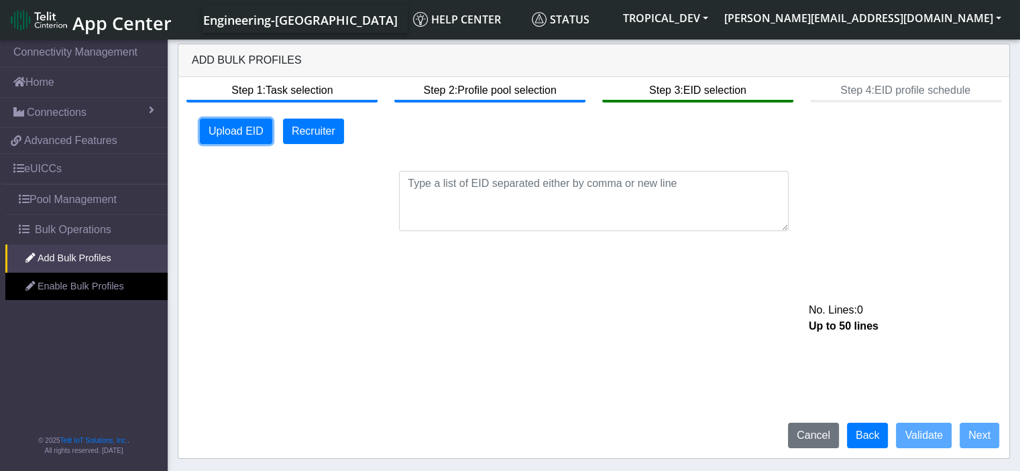
click at [223, 124] on button "Upload EID" at bounding box center [236, 131] width 72 height 25
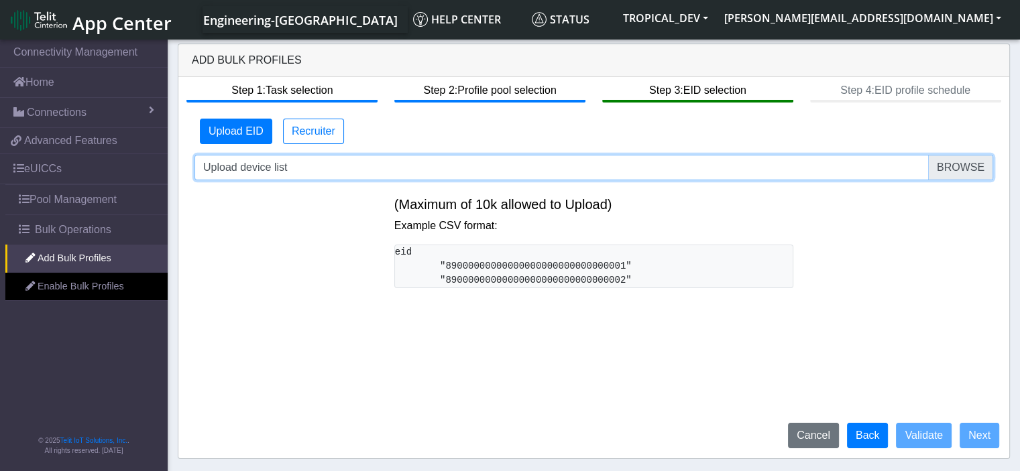
click at [950, 163] on input "Upload device list" at bounding box center [593, 167] width 799 height 25
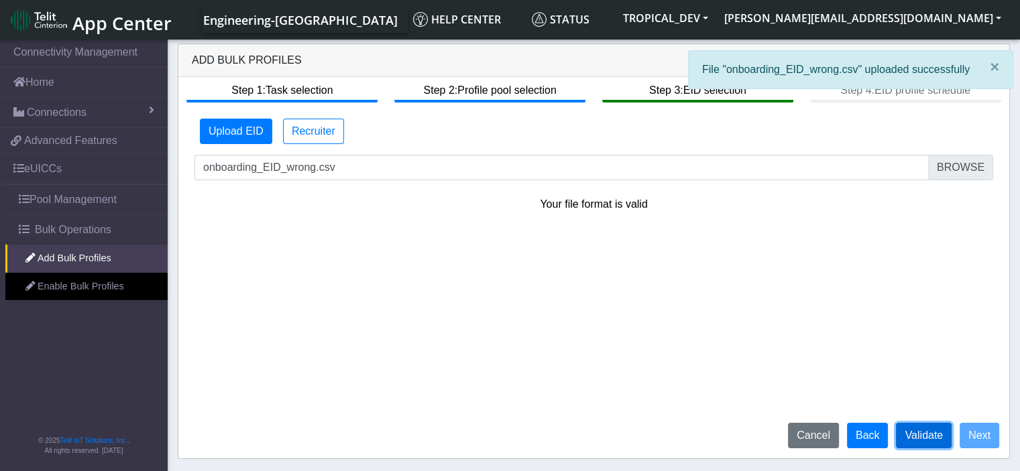
click at [921, 437] on button "Validate" at bounding box center [924, 435] width 56 height 25
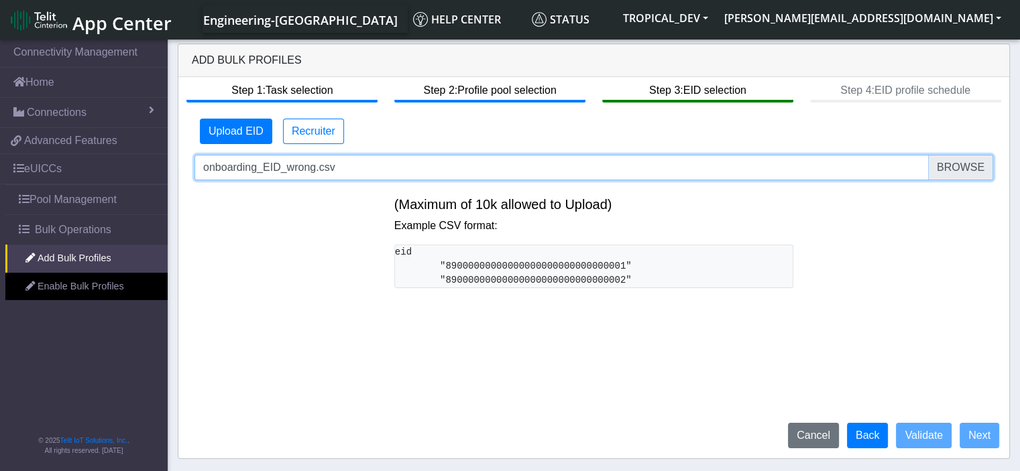
click at [961, 173] on input "onboarding_EID_wrong.csv" at bounding box center [593, 167] width 799 height 25
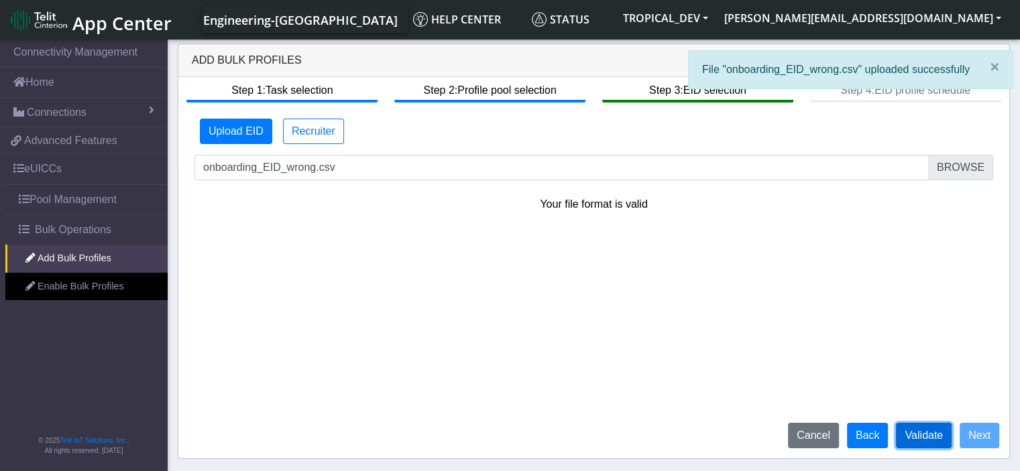
click at [909, 429] on button "Validate" at bounding box center [924, 435] width 56 height 25
